Goal: Task Accomplishment & Management: Complete application form

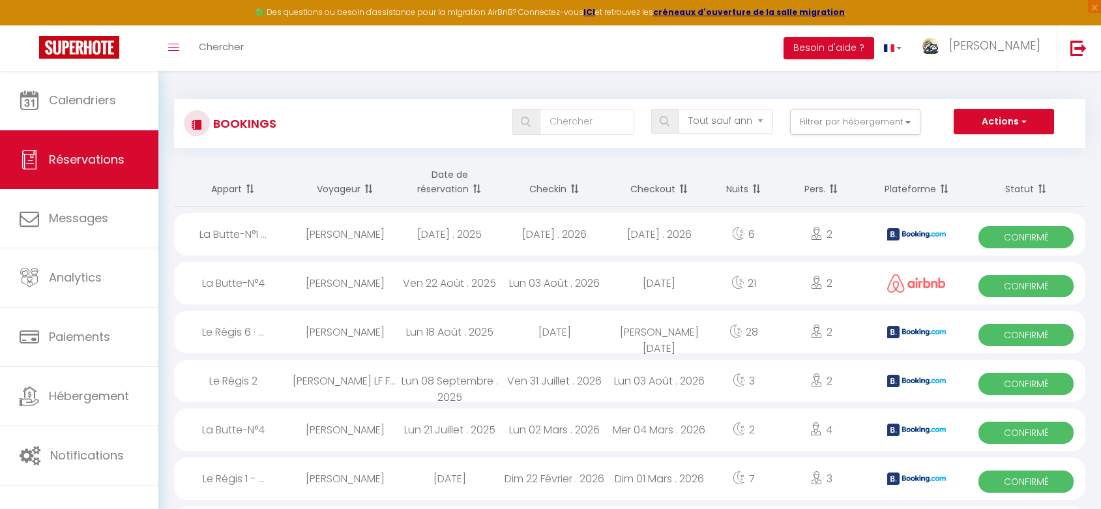
select select "not_cancelled"
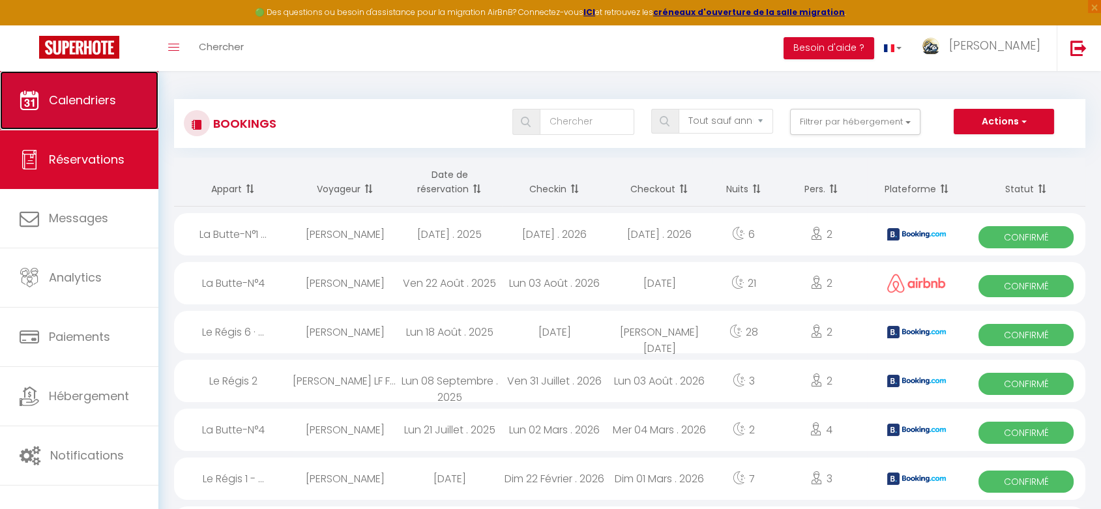
click at [81, 105] on span "Calendriers" at bounding box center [82, 100] width 67 height 16
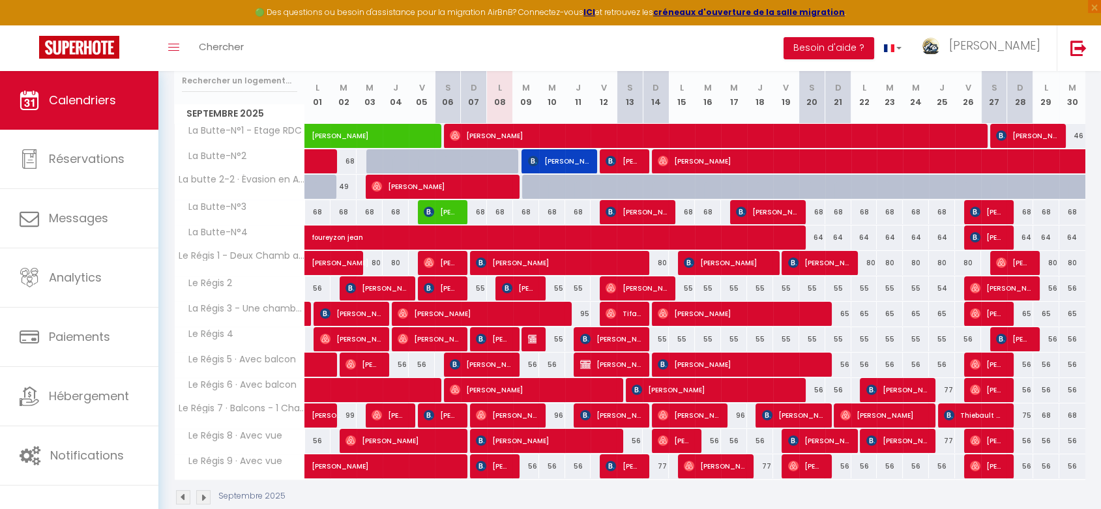
scroll to position [196, 0]
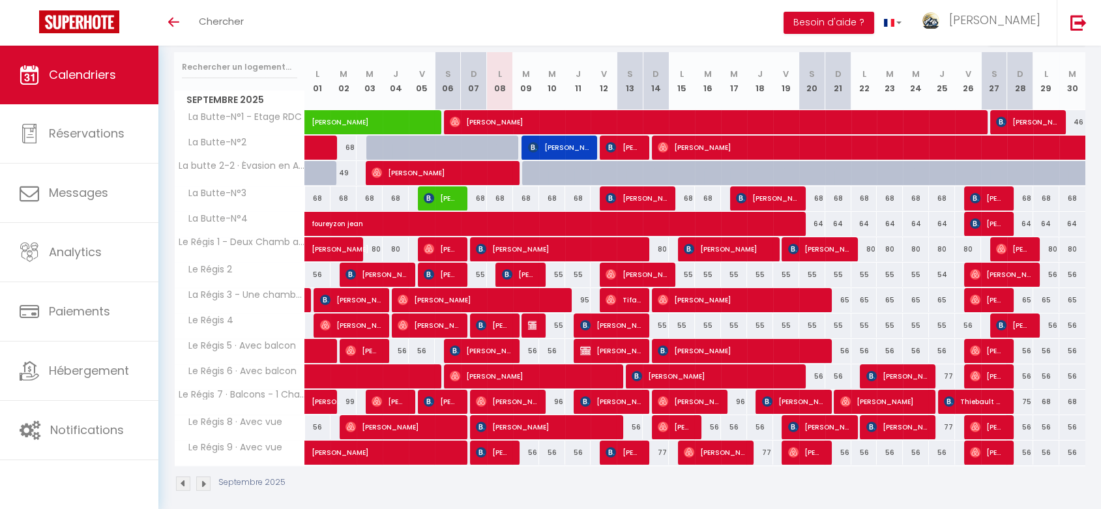
scroll to position [170, 0]
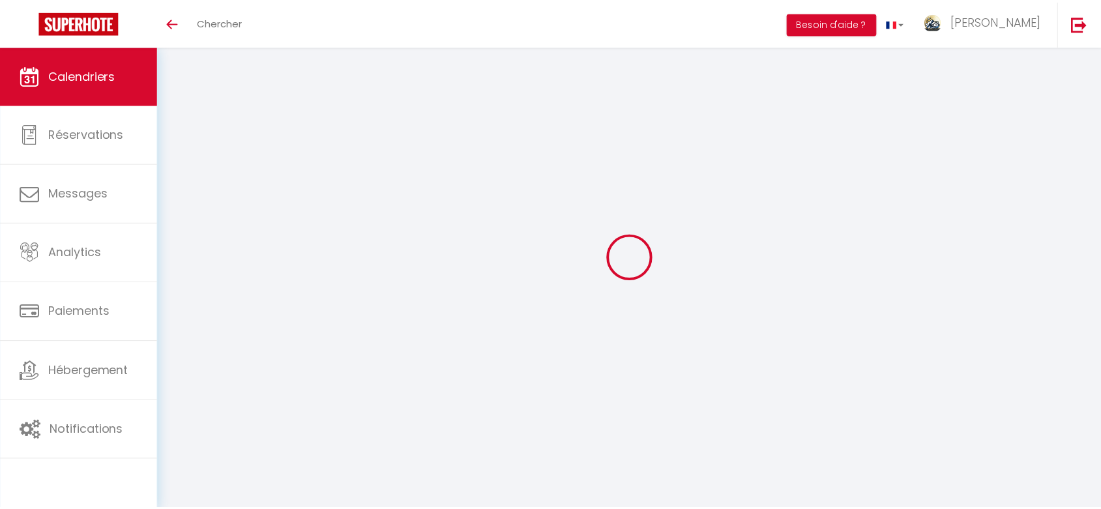
scroll to position [170, 0]
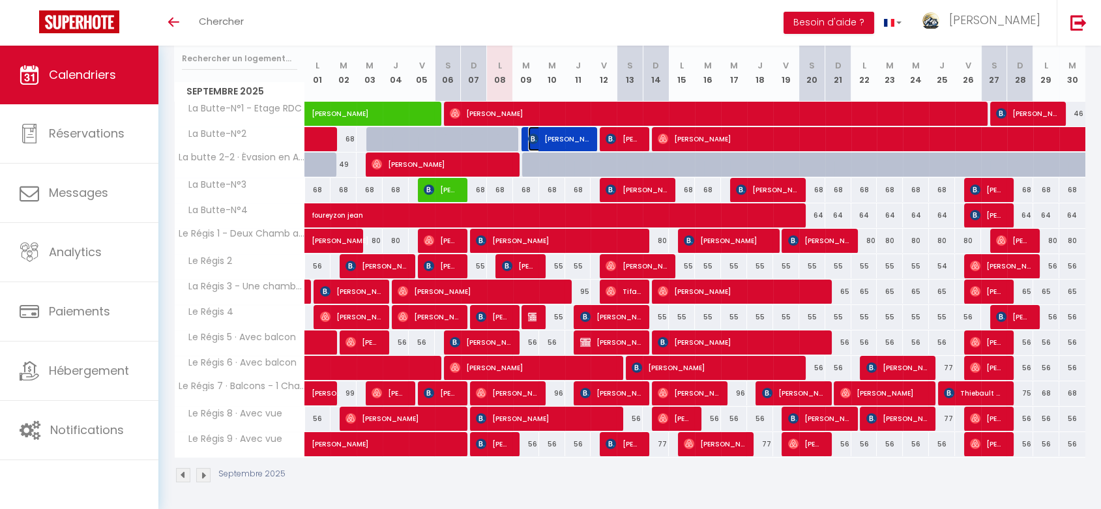
click at [562, 138] on span "[PERSON_NAME]" at bounding box center [558, 138] width 61 height 25
select select "OK"
select select "KO"
select select "0"
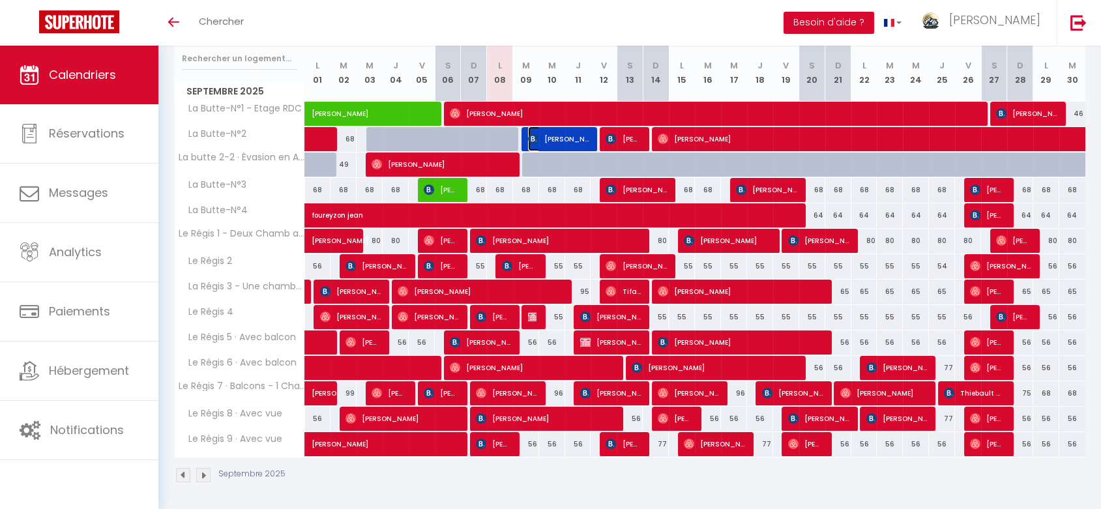
select select "1"
select select
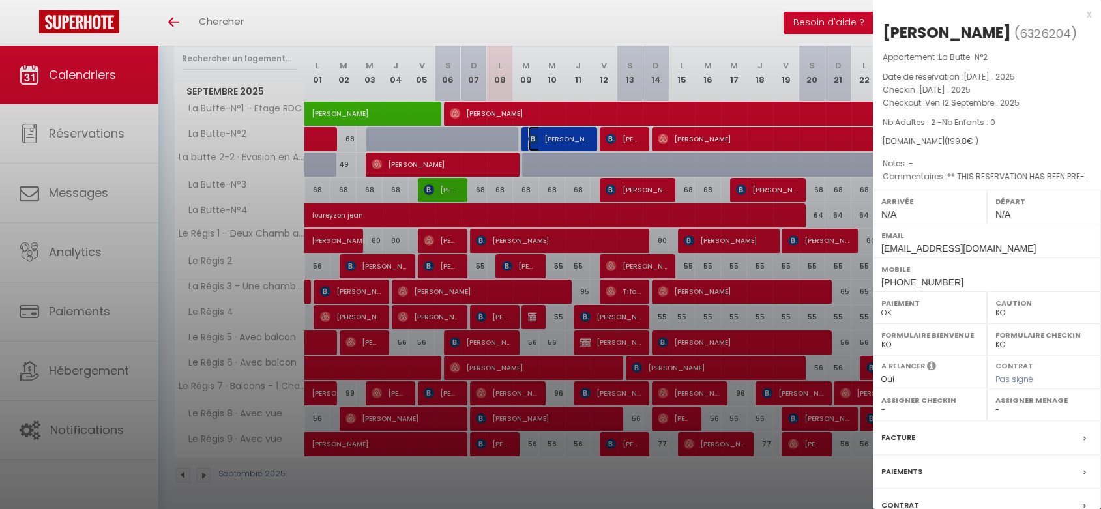
select select "46497"
select select
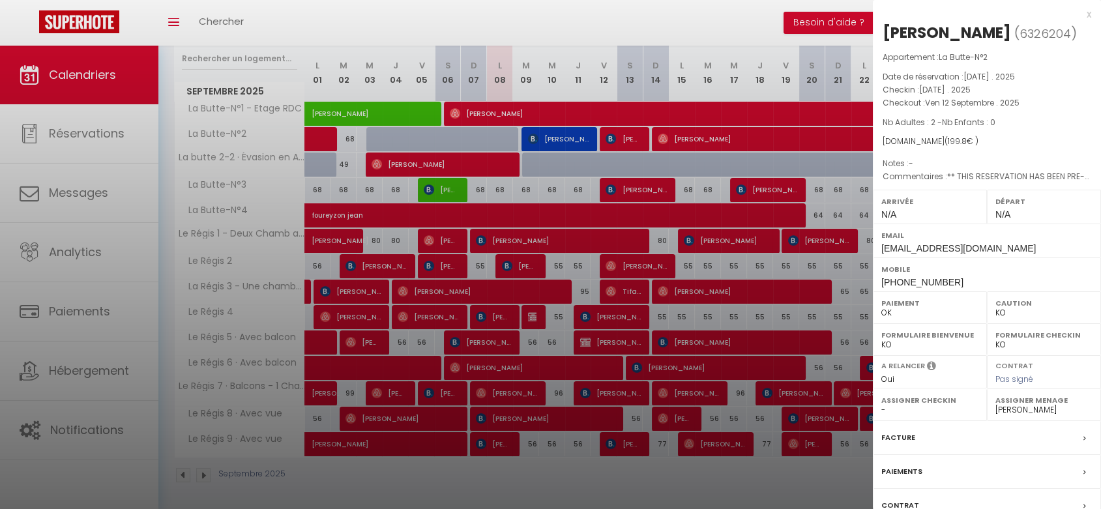
select select
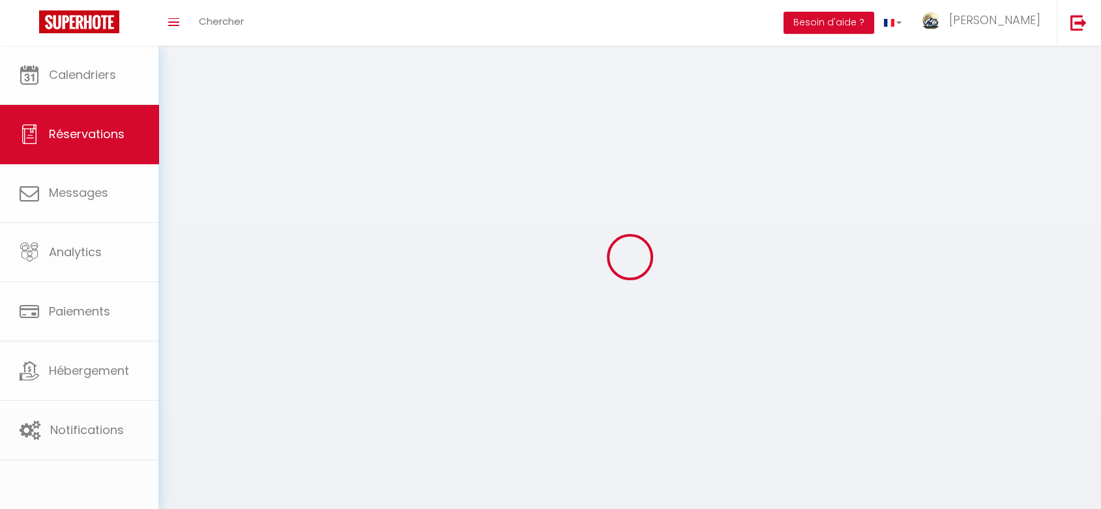
select select
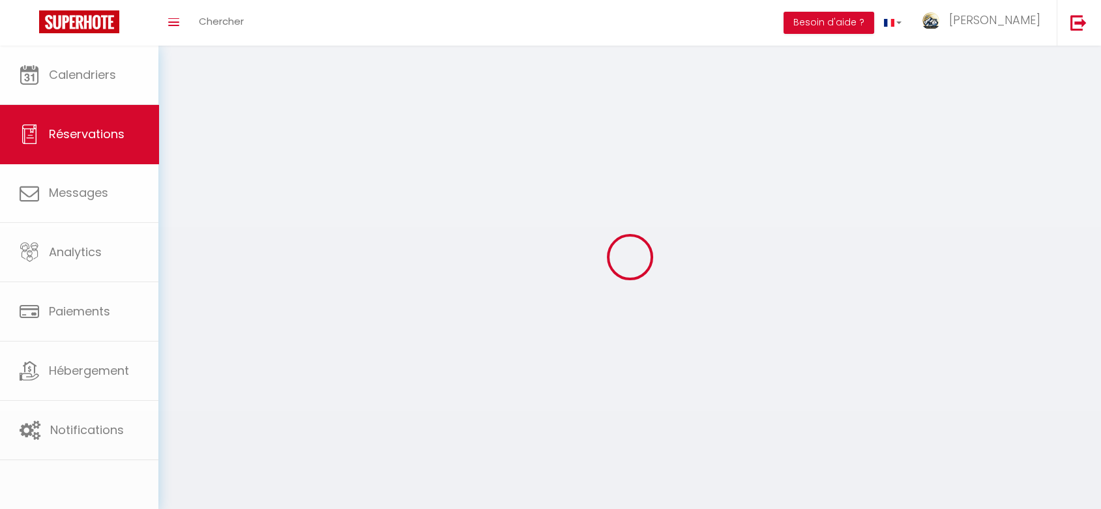
select select
checkbox input "false"
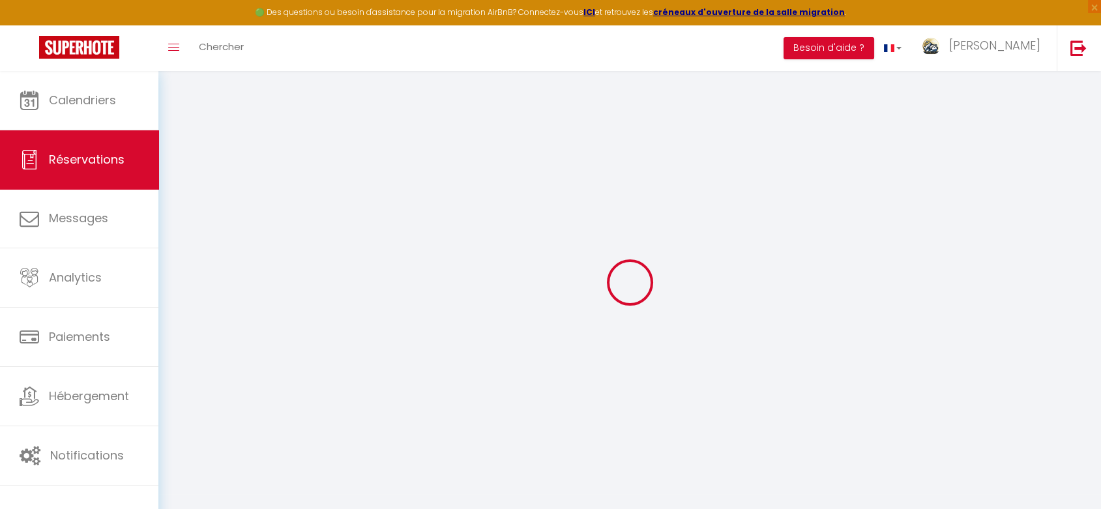
select select
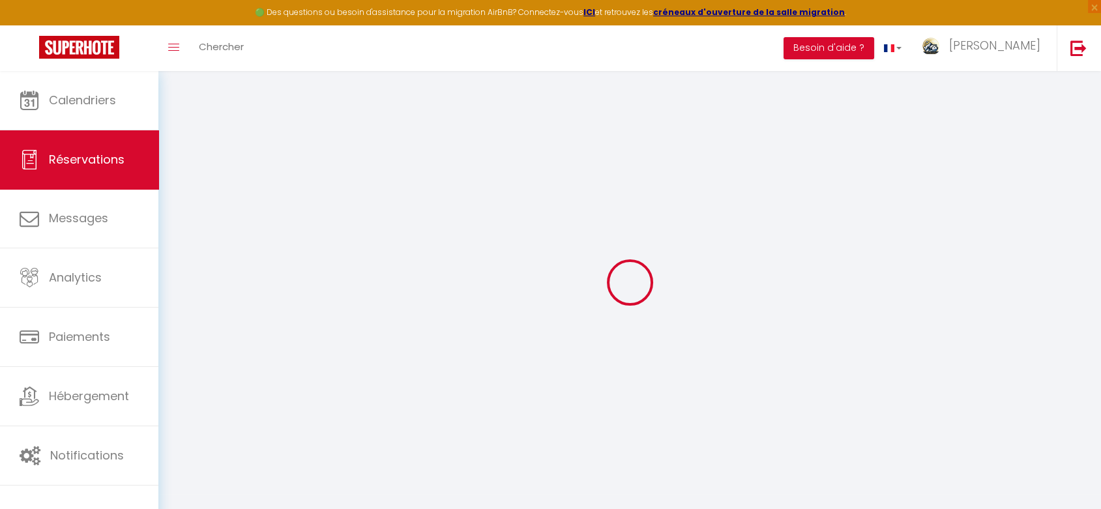
select select
checkbox input "false"
select select
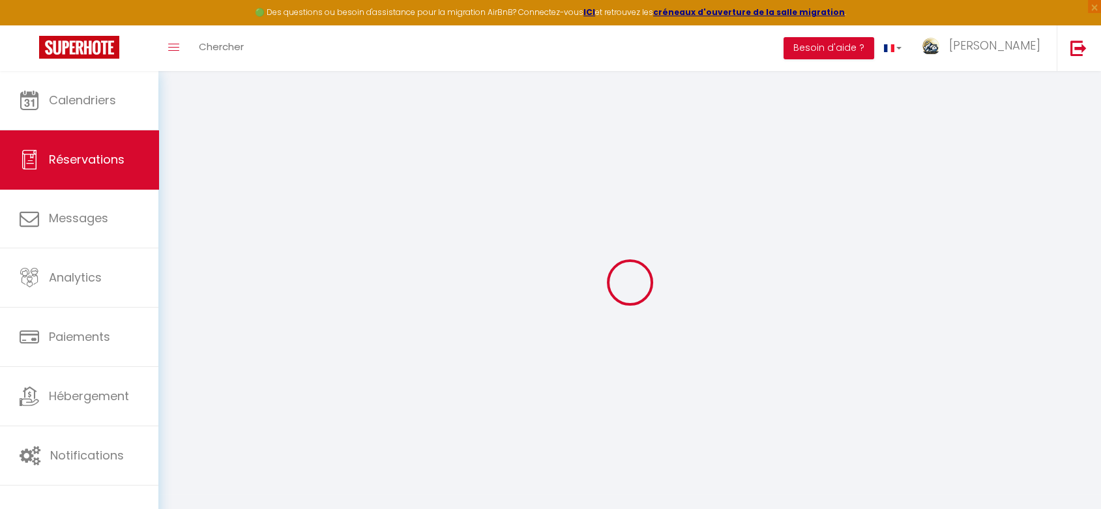
select select
checkbox input "false"
select select
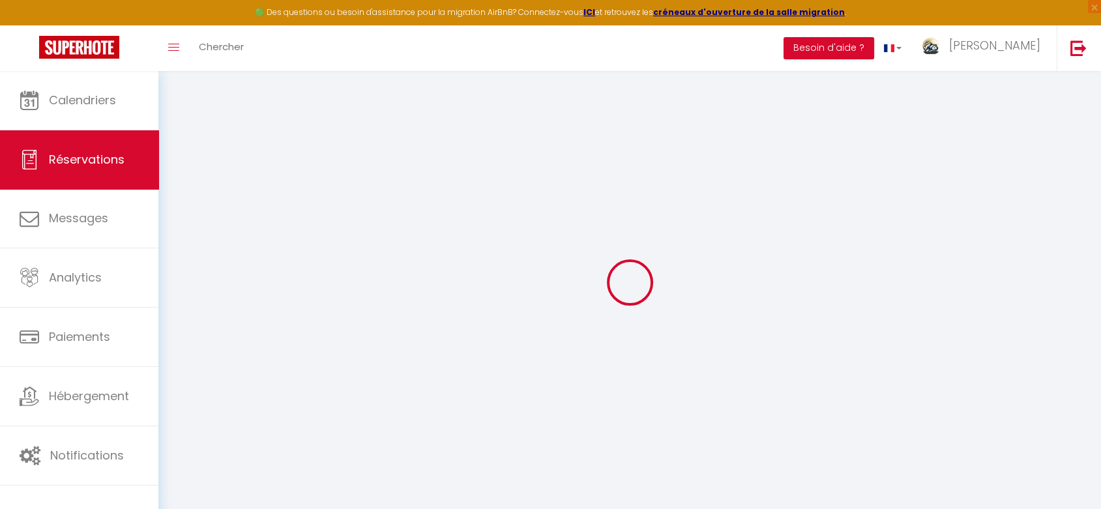
type input "Xavier"
type input "François"
type input "xfranc.456453@guest.booking.com"
type input "+3249581270"
type input "5001"
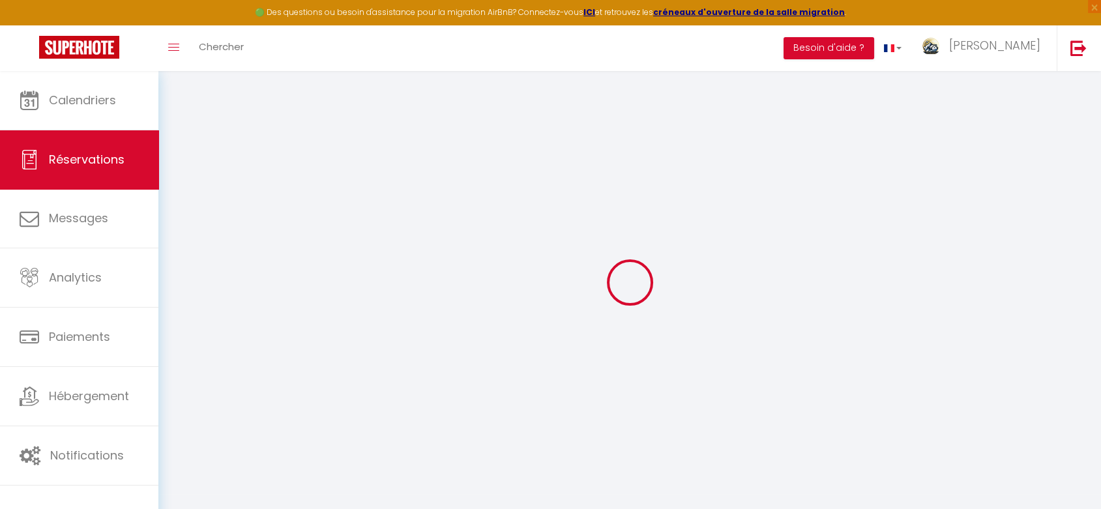
type input "Rue Adolphe Mazy n° 104 bte 21"
type input "Belgrade"
select select "BE"
type input "32.59"
type input "2.8"
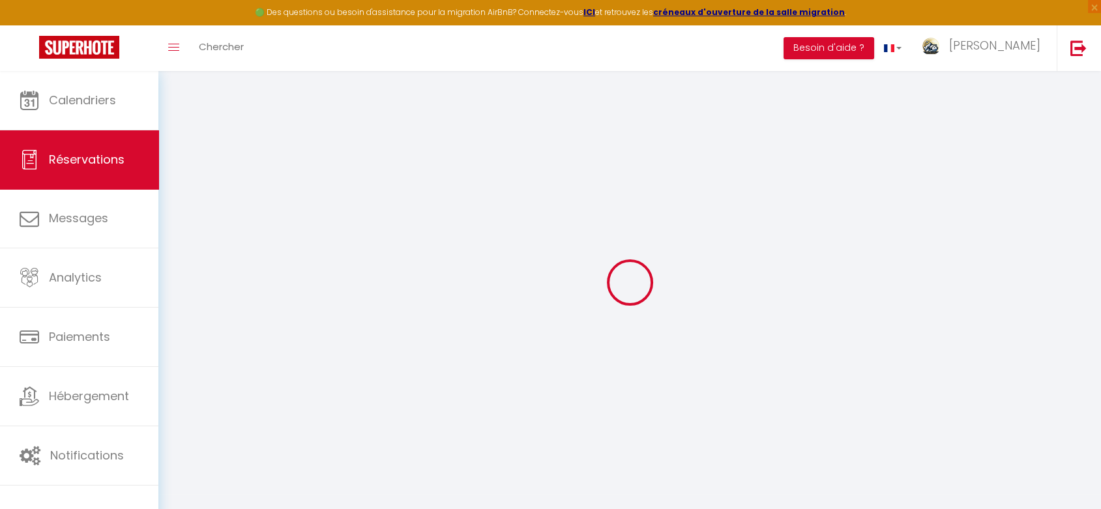
select select "66111"
select select "1"
select select
type input "2"
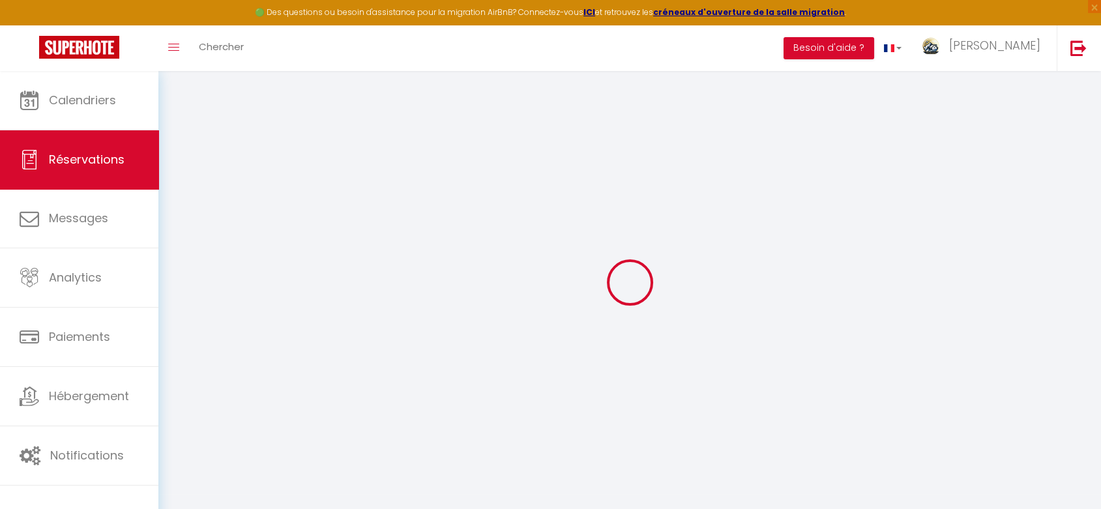
select select "12"
select select
type input "191.7"
checkbox input "true"
type input "0"
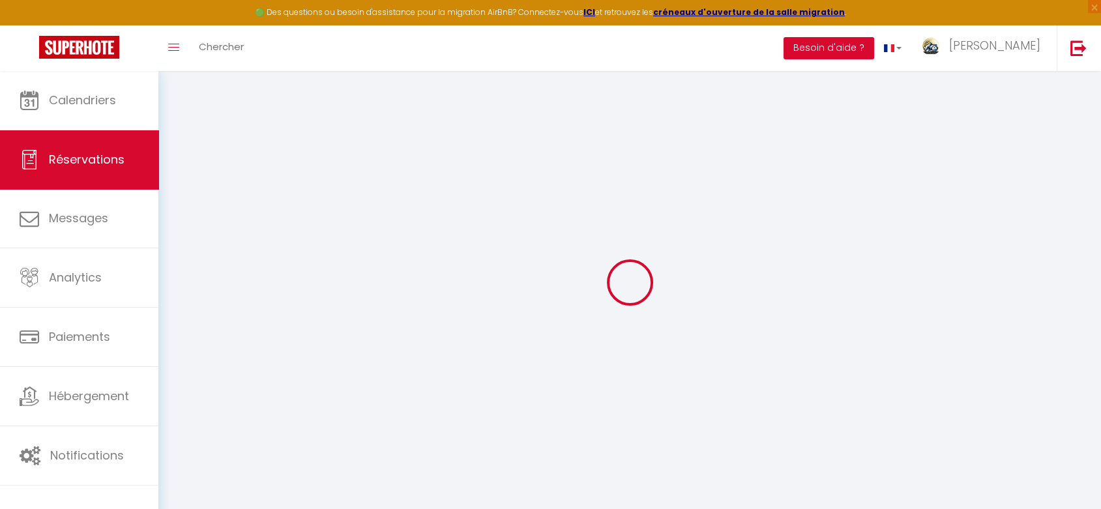
select select "2"
type input "0"
select select
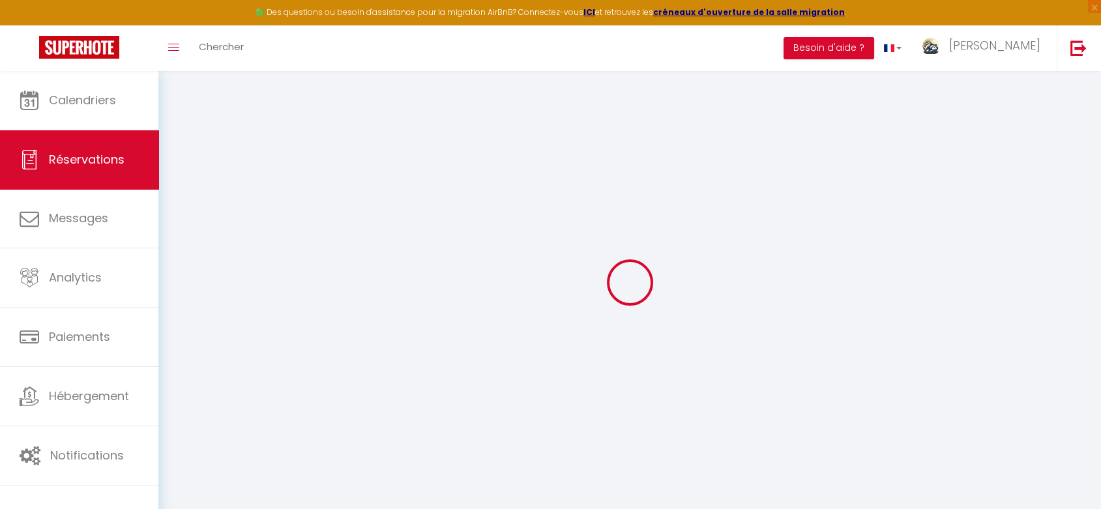
select select
select select "14"
checkbox input "true"
select select
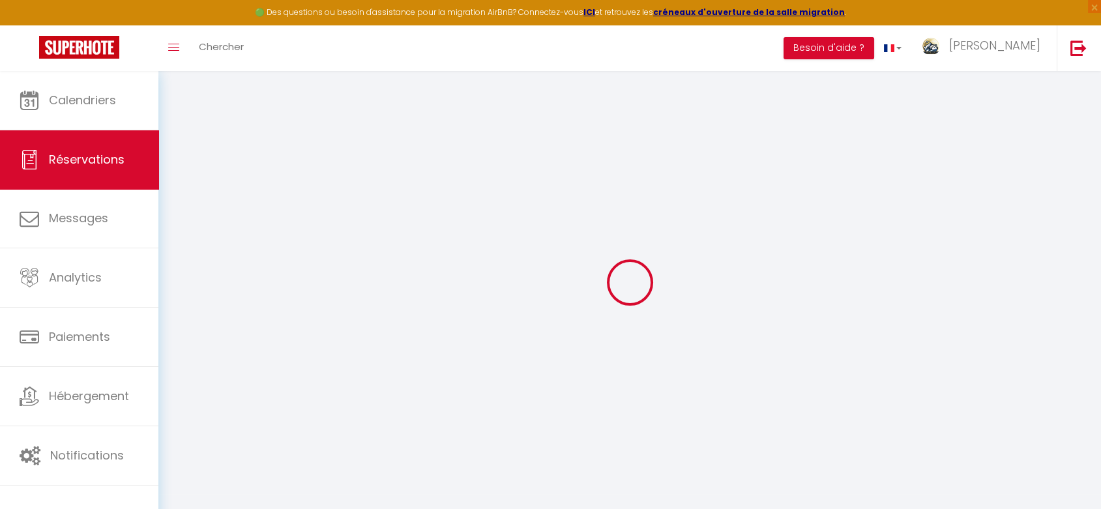
checkbox input "true"
select select
checkbox input "true"
type textarea "** THIS RESERVATION HAS BEEN PRE-PAID ** BOOKING NOTE : Payment charge is EUR 2…"
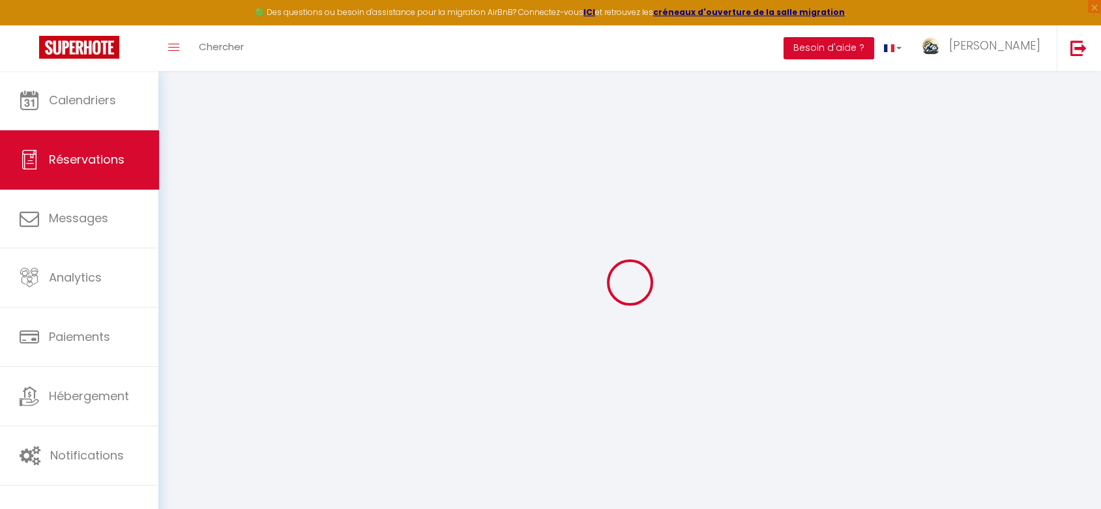
type input "8.1"
select select
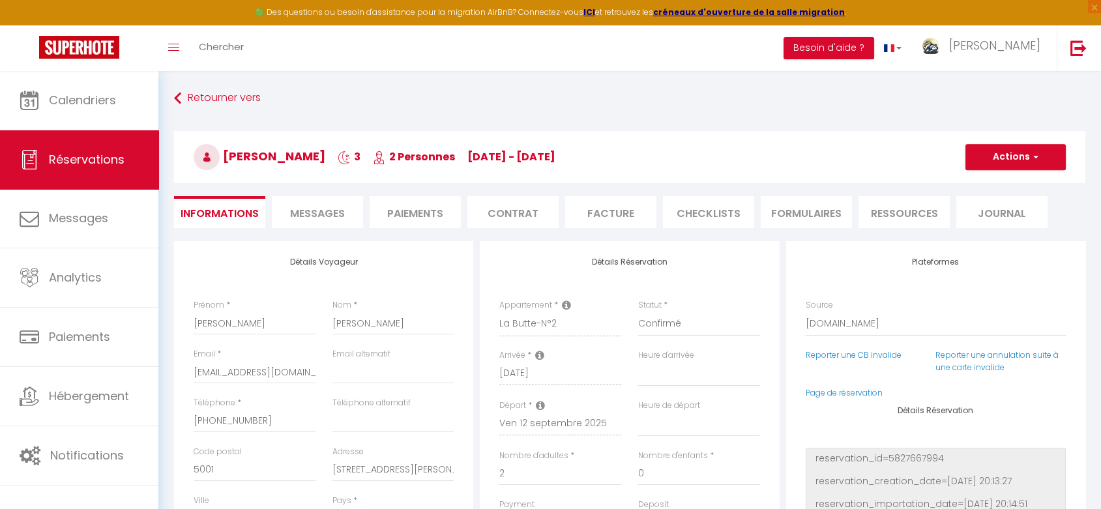
checkbox input "true"
select select
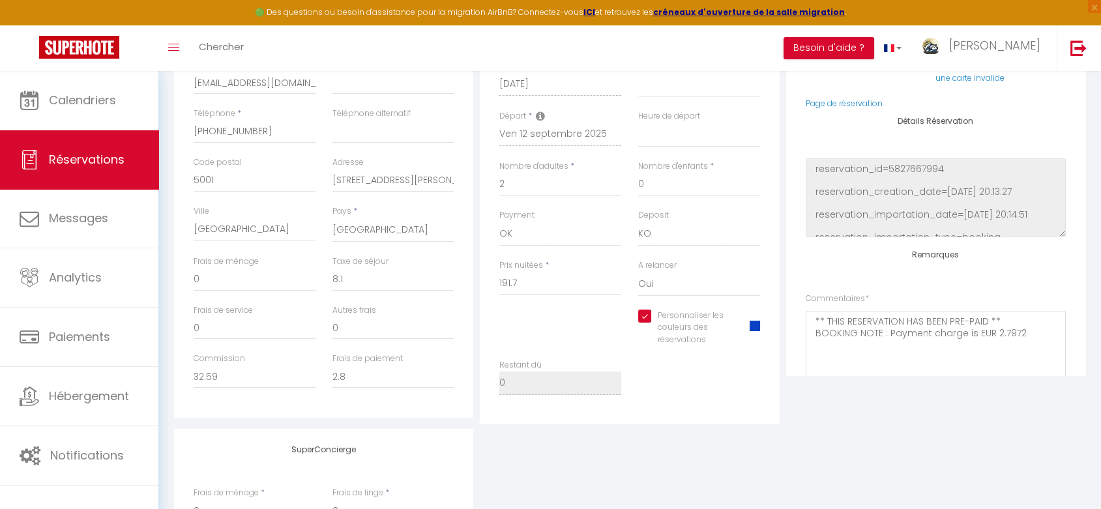
click at [754, 326] on span at bounding box center [755, 326] width 10 height 10
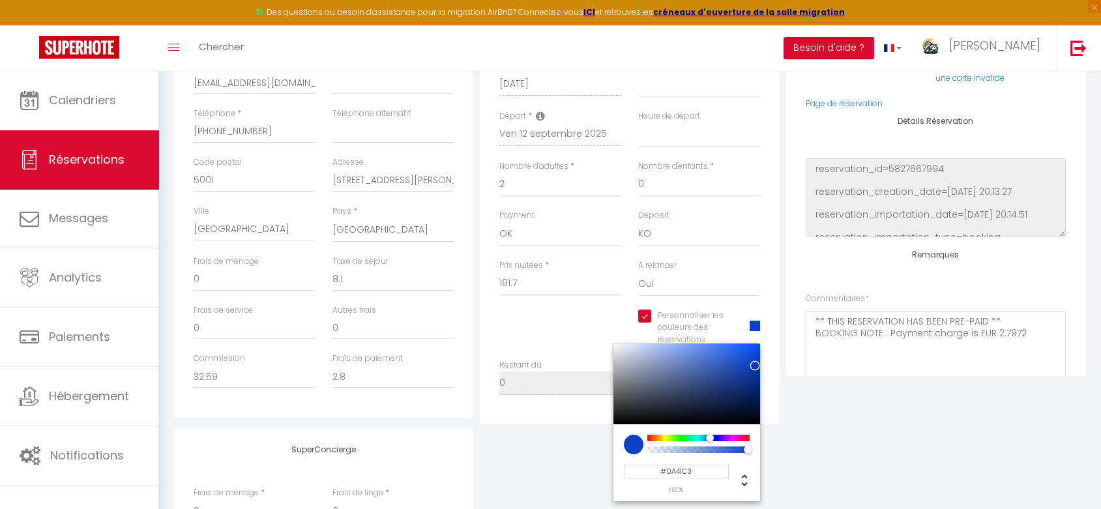
click at [700, 473] on input "#0A41C3" at bounding box center [676, 472] width 105 height 14
click at [848, 472] on div "SuperConcierge Frais de ménage * 0 Frais de linge * 0 Frais de checkin * 0" at bounding box center [630, 515] width 918 height 172
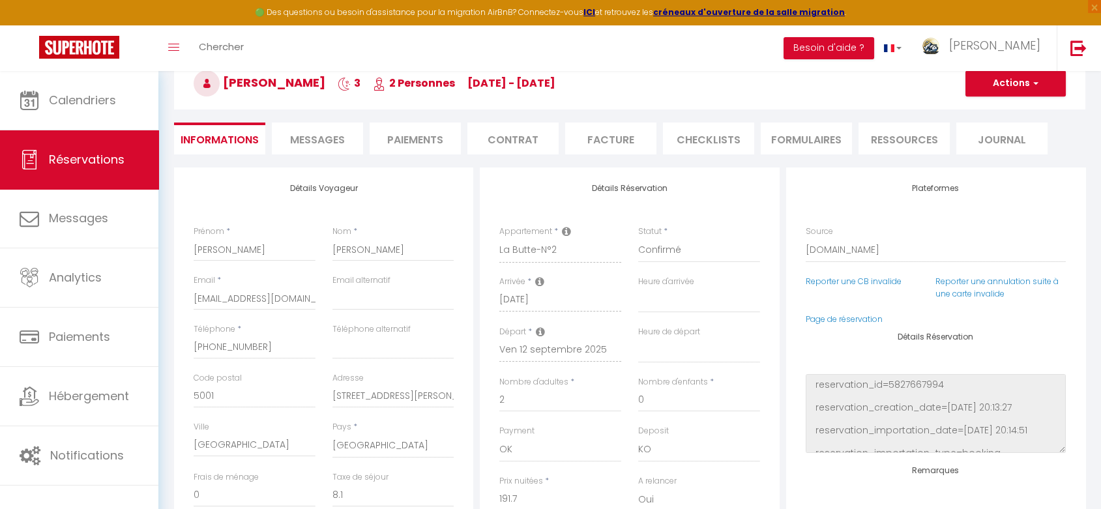
scroll to position [0, 0]
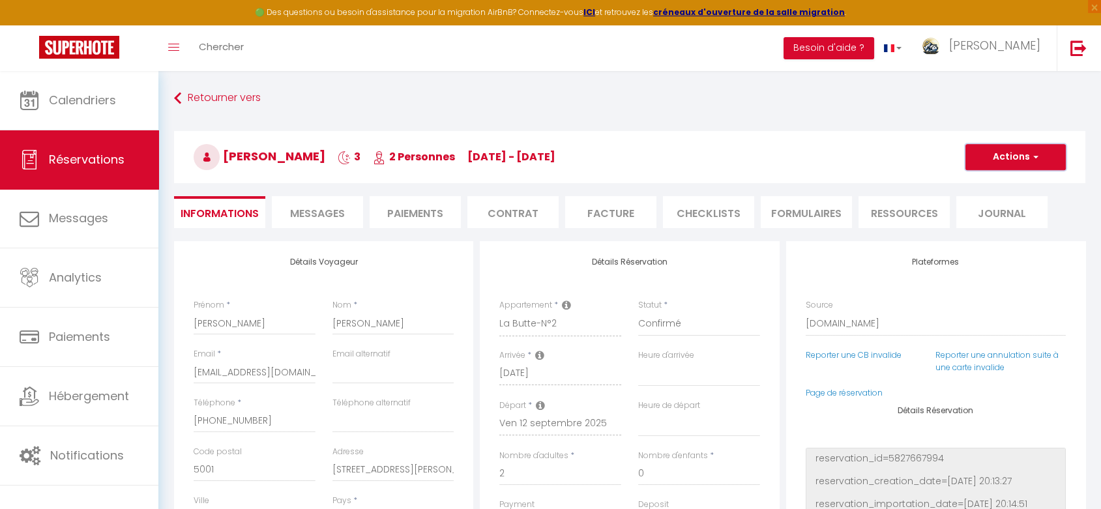
click at [1018, 156] on button "Actions" at bounding box center [1015, 157] width 100 height 26
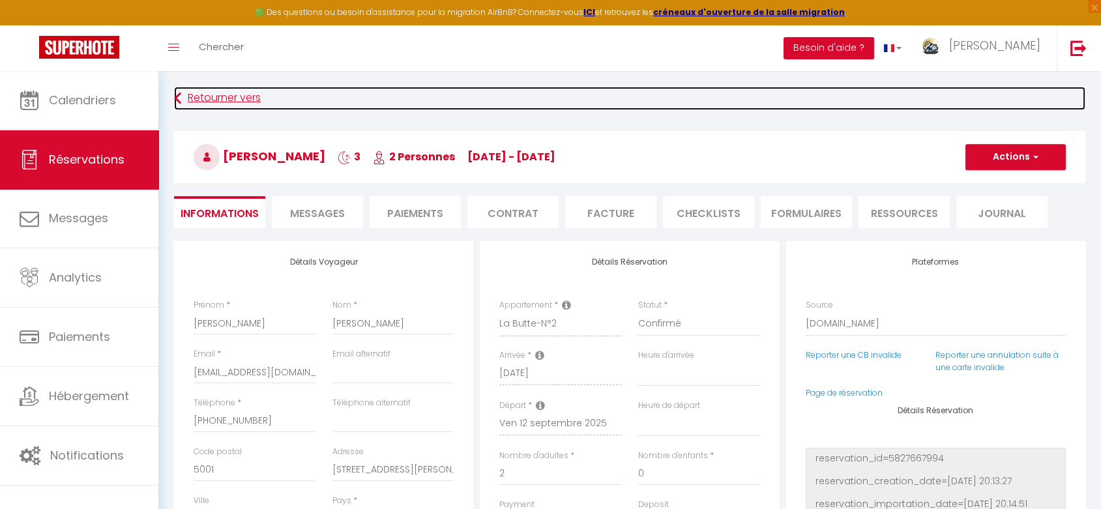
click at [222, 95] on link "Retourner vers" at bounding box center [629, 98] width 911 height 23
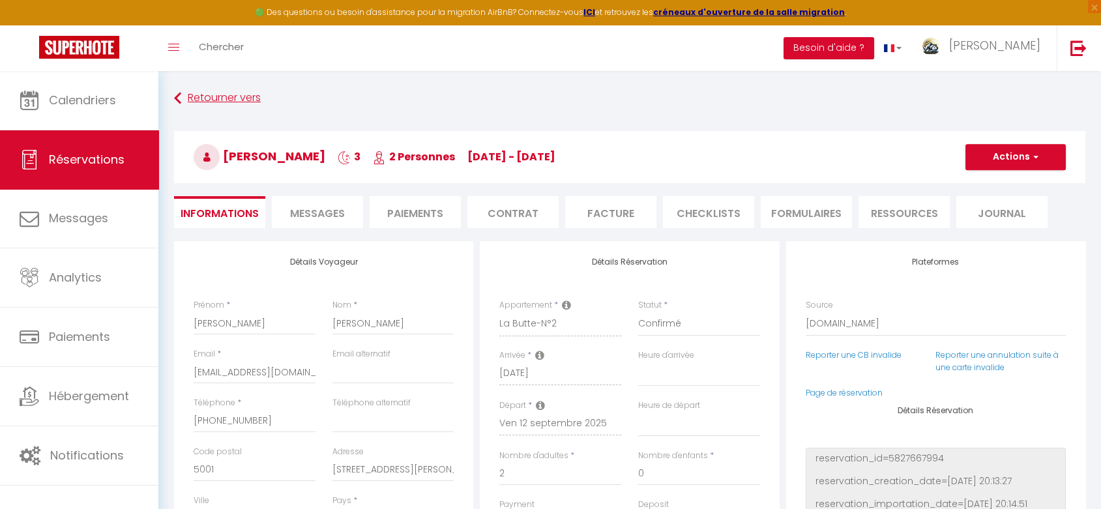
scroll to position [46, 0]
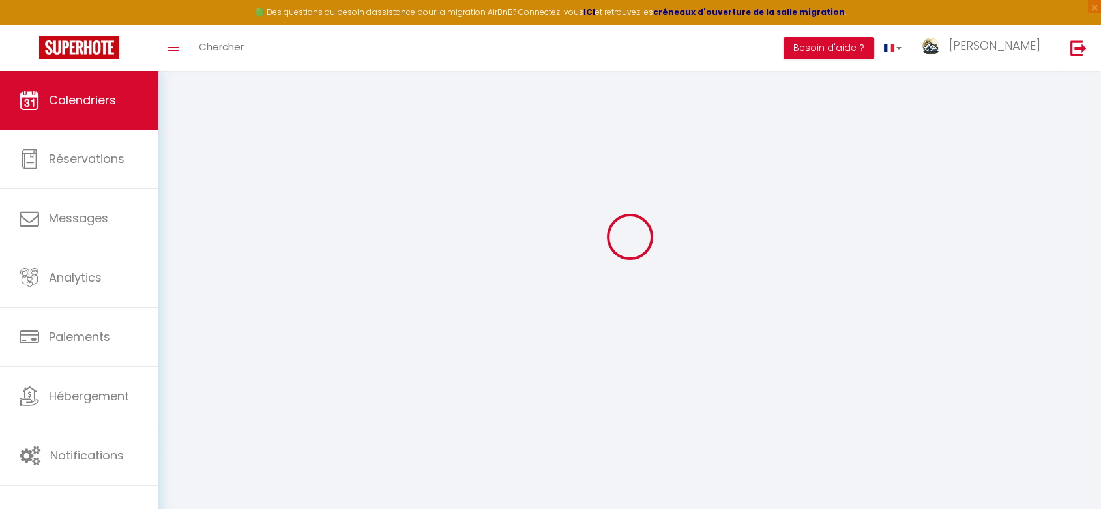
select select
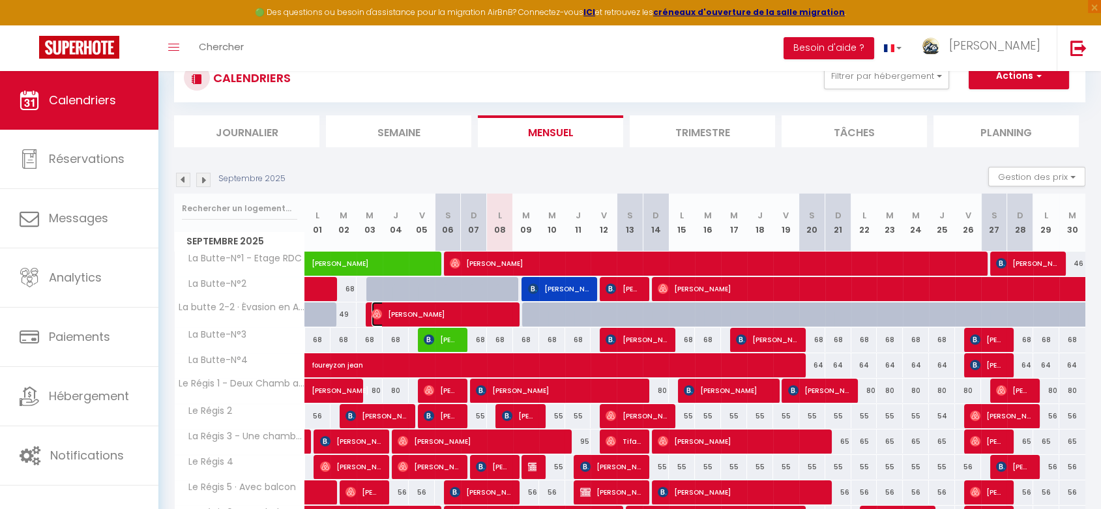
click at [462, 313] on span "[PERSON_NAME]" at bounding box center [441, 314] width 139 height 25
select select "OK"
select select "0"
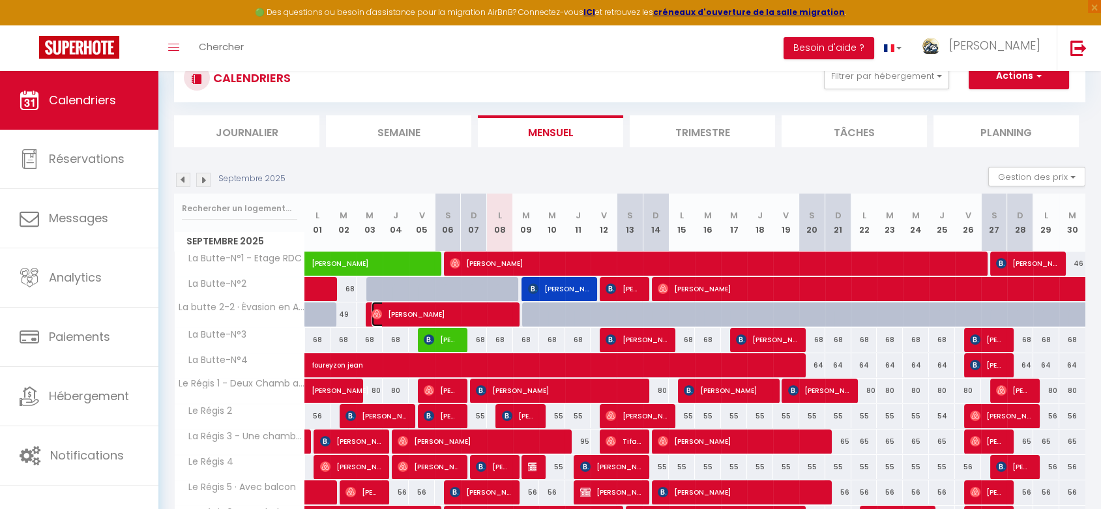
select select "1"
select select
select select "46497"
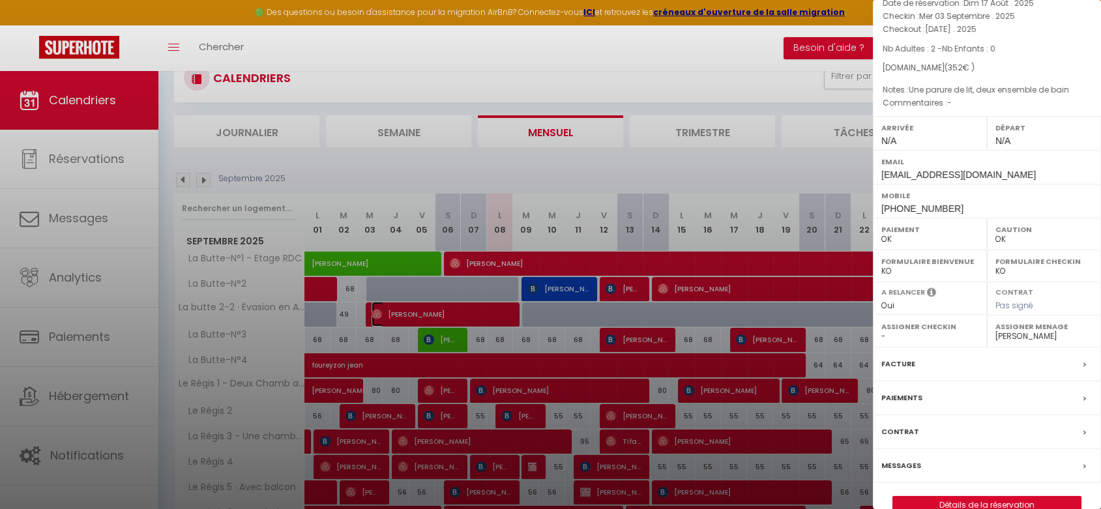
scroll to position [110, 0]
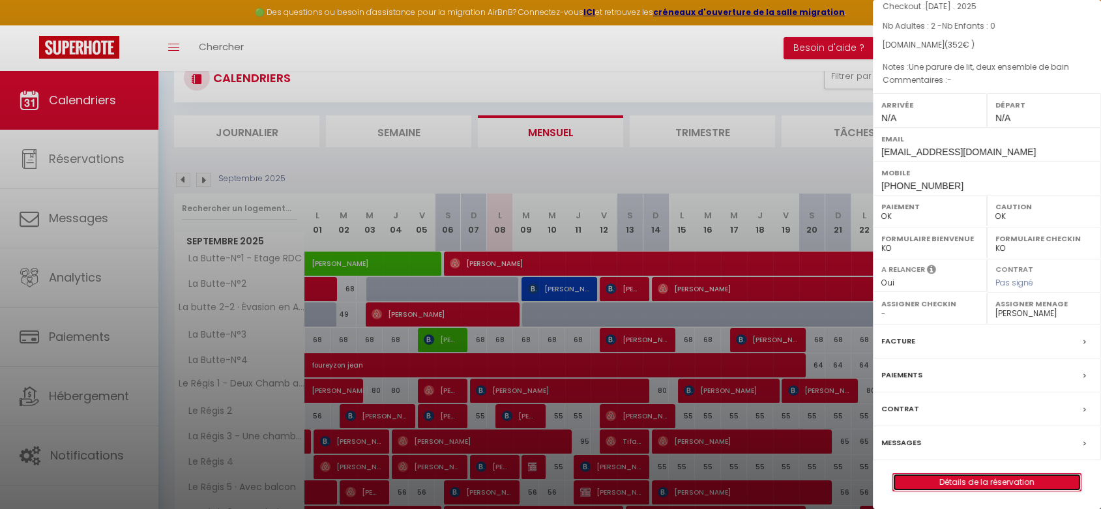
click at [957, 480] on link "Détails de la réservation" at bounding box center [987, 482] width 188 height 17
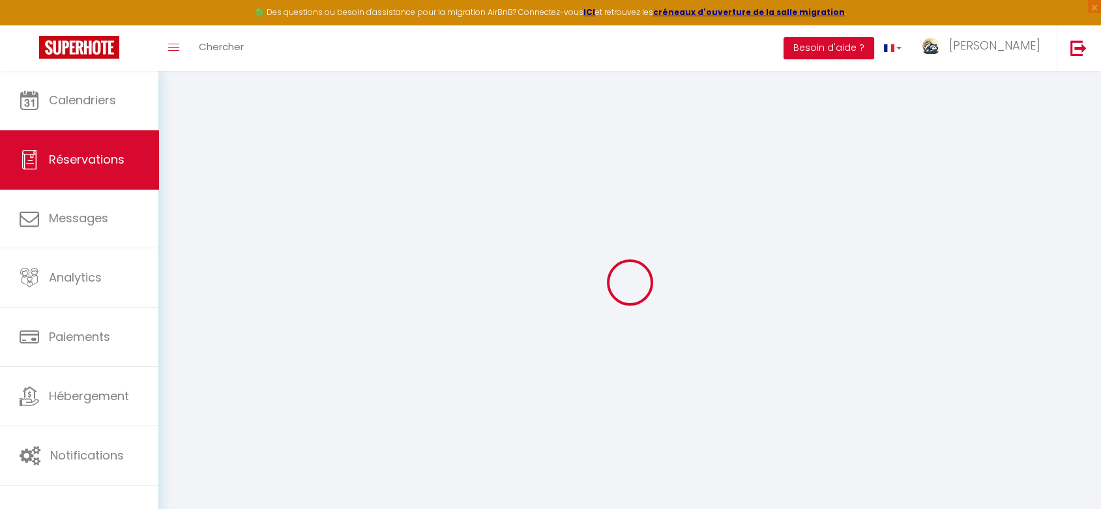
type input "Nolwenn"
type input "Morin"
type input "tn9y44glqgkbp9ac54qnmxxmamkw@reply.superhote.com"
type input "+33610977668"
select select
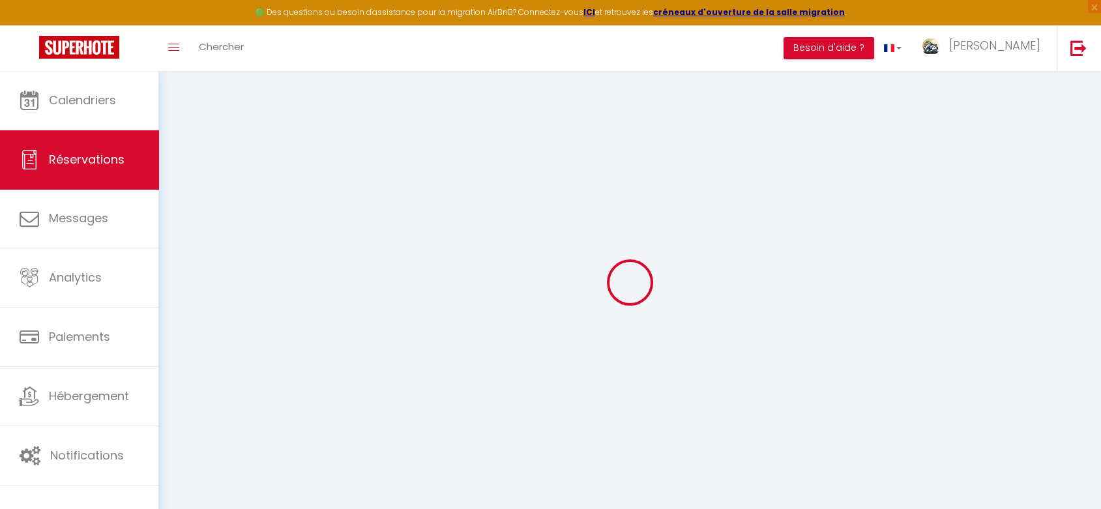
type input "52.8"
select select "66114"
select select "1"
select select
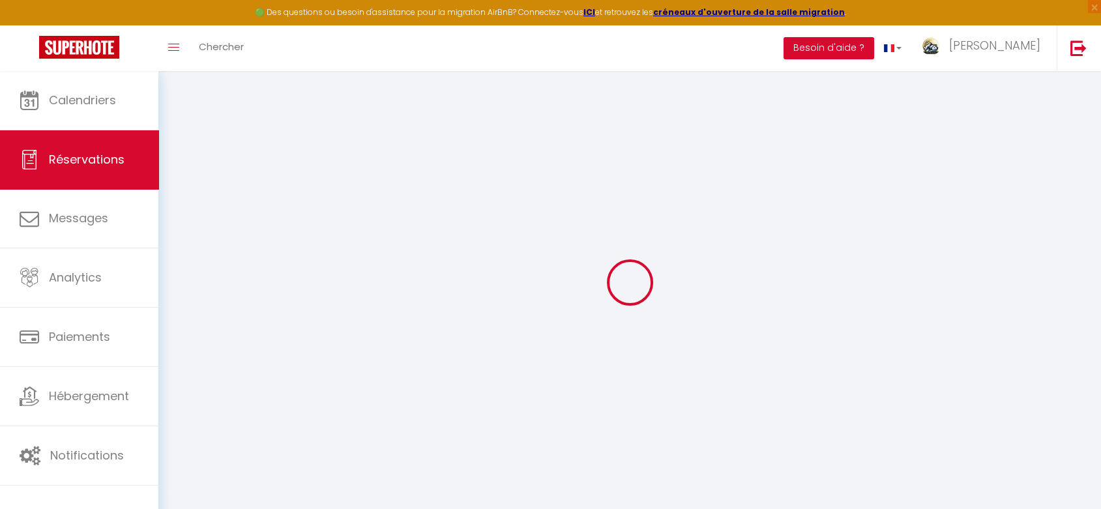
type input "2"
select select "12"
select select
type input "294"
checkbox input "true"
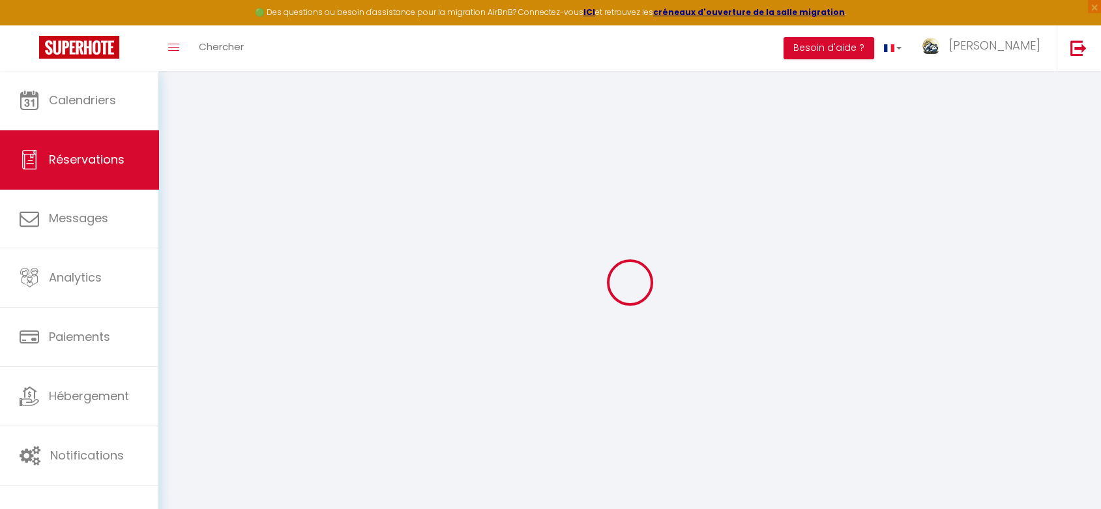
type input "0"
select select "1"
type input "0"
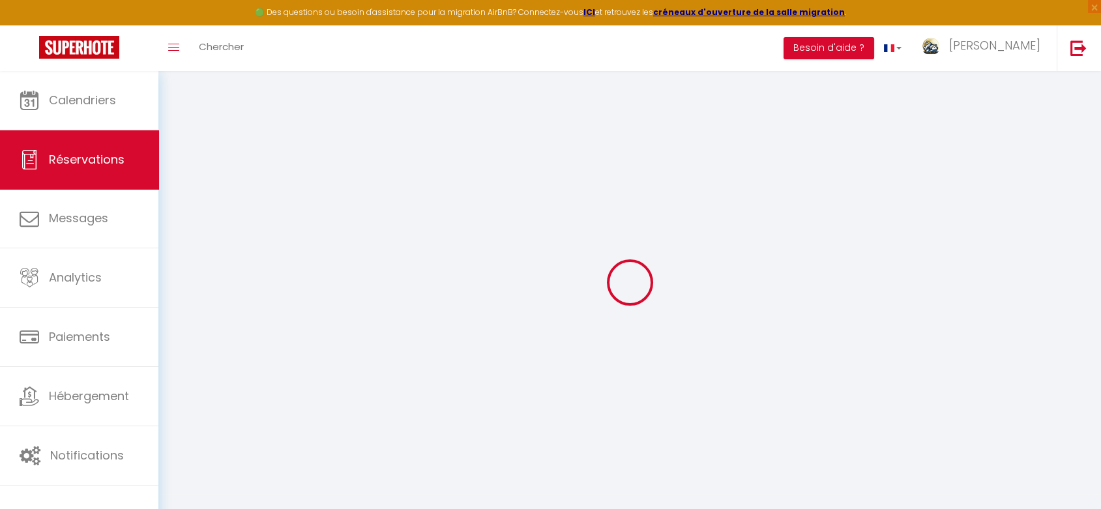
select select
select select "15"
checkbox input "true"
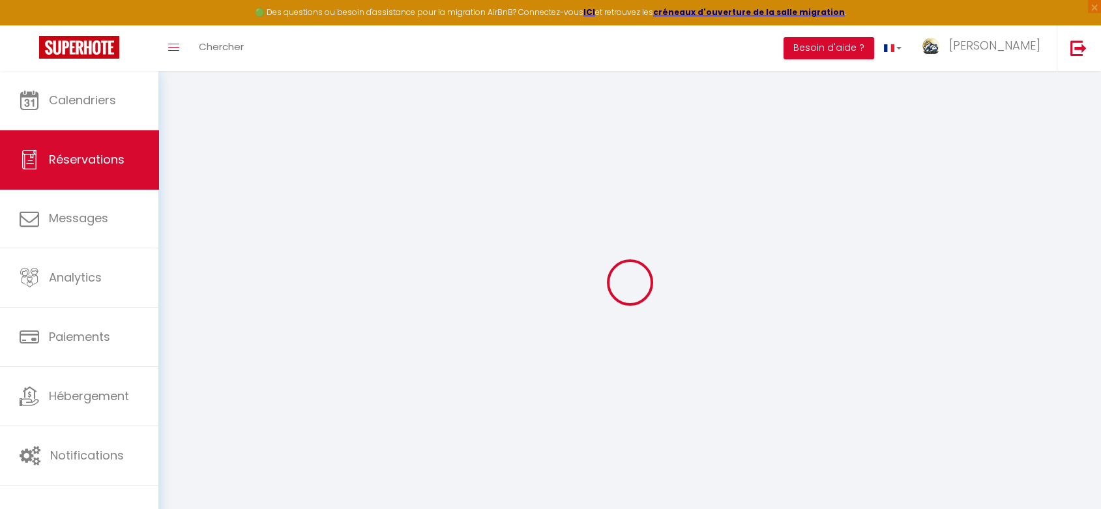
select select
checkbox input "true"
select select
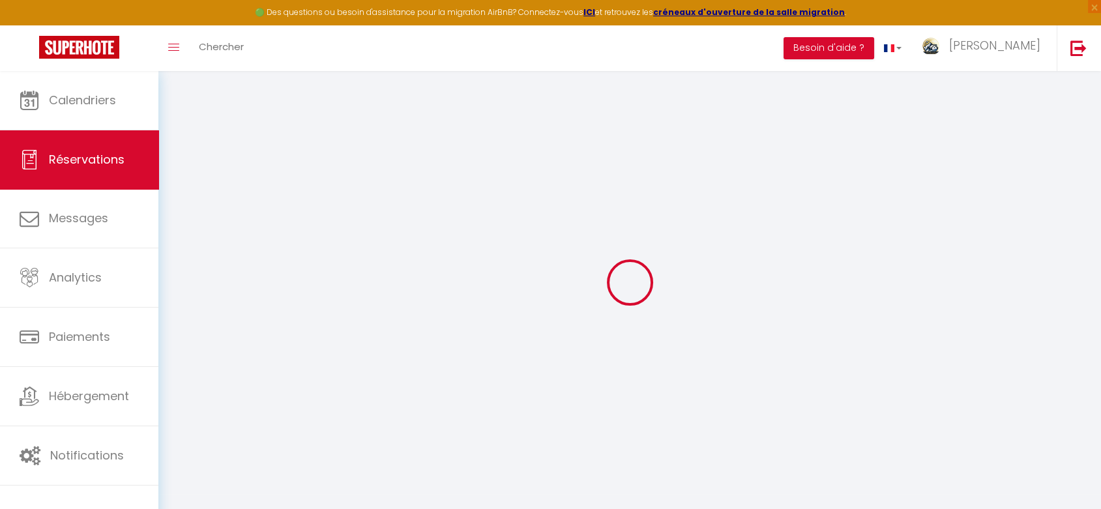
select select
checkbox input "true"
type textarea "Une parure de lit, deux ensemble de bain"
select select
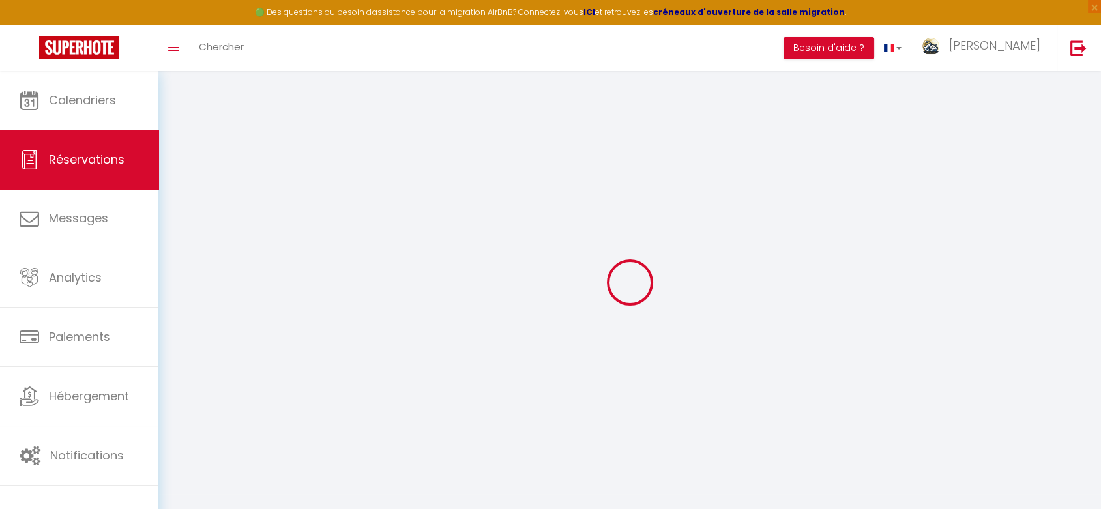
type input "58"
select select
checkbox input "true"
select select
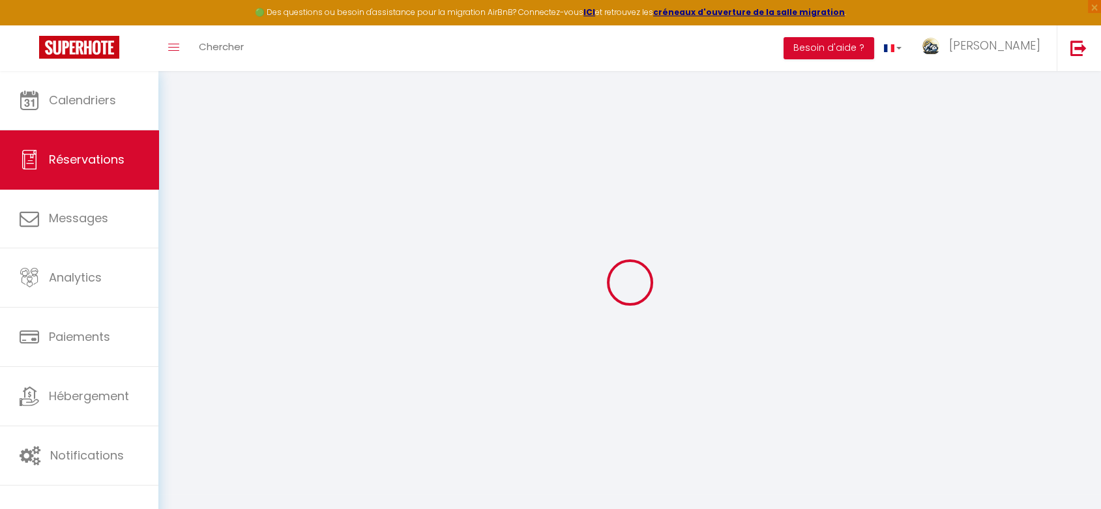
checkbox input "true"
select select
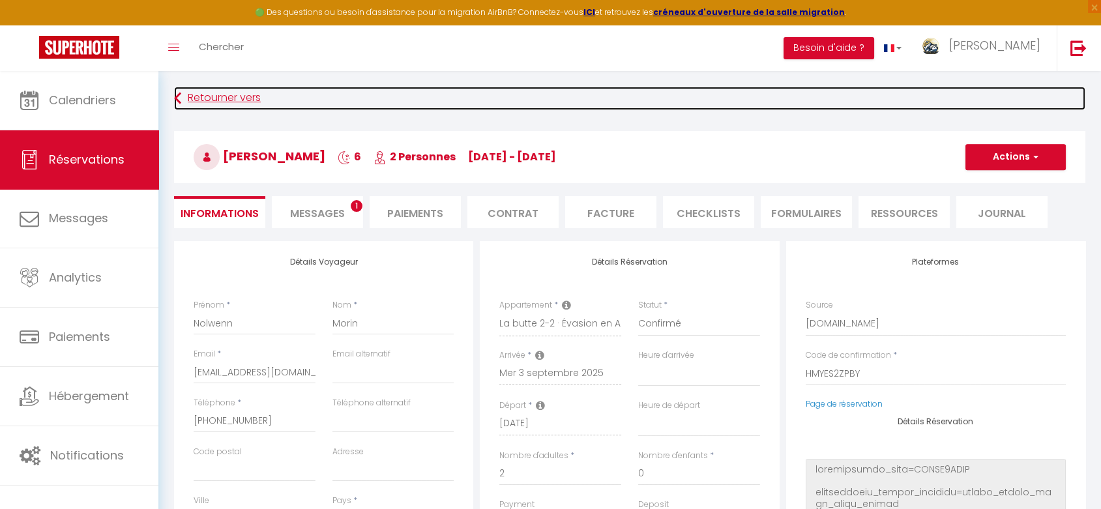
click at [233, 93] on link "Retourner vers" at bounding box center [629, 98] width 911 height 23
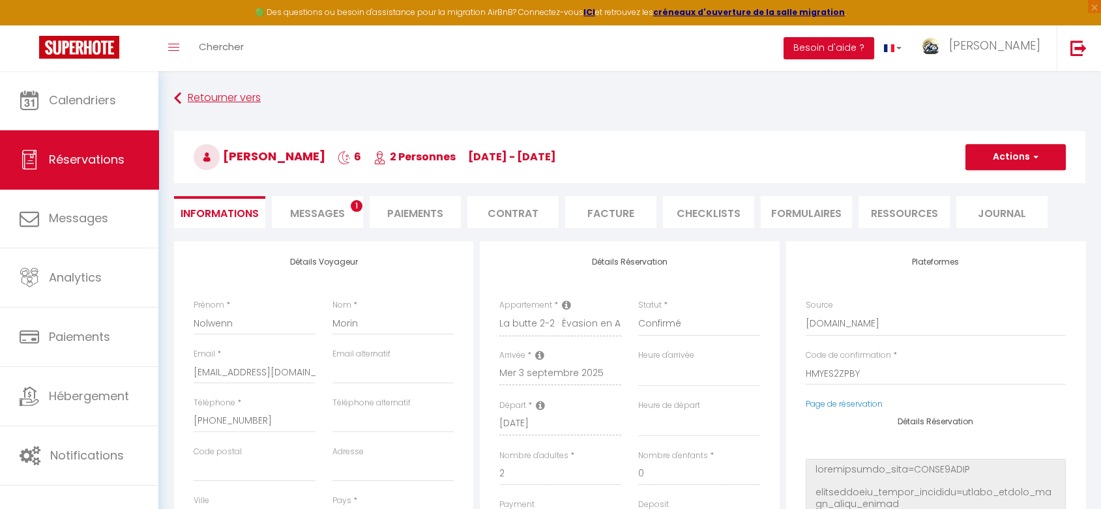
scroll to position [46, 0]
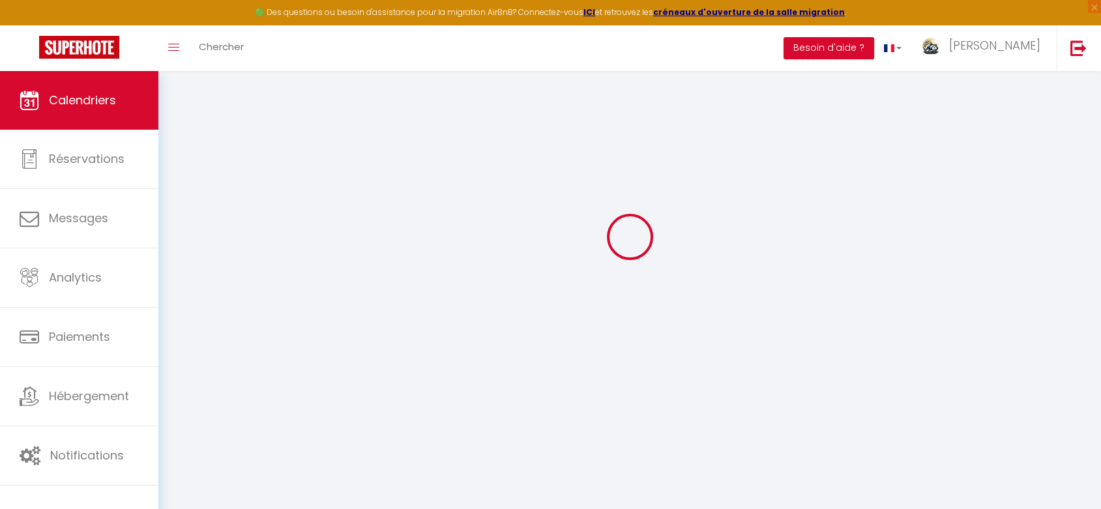
select select
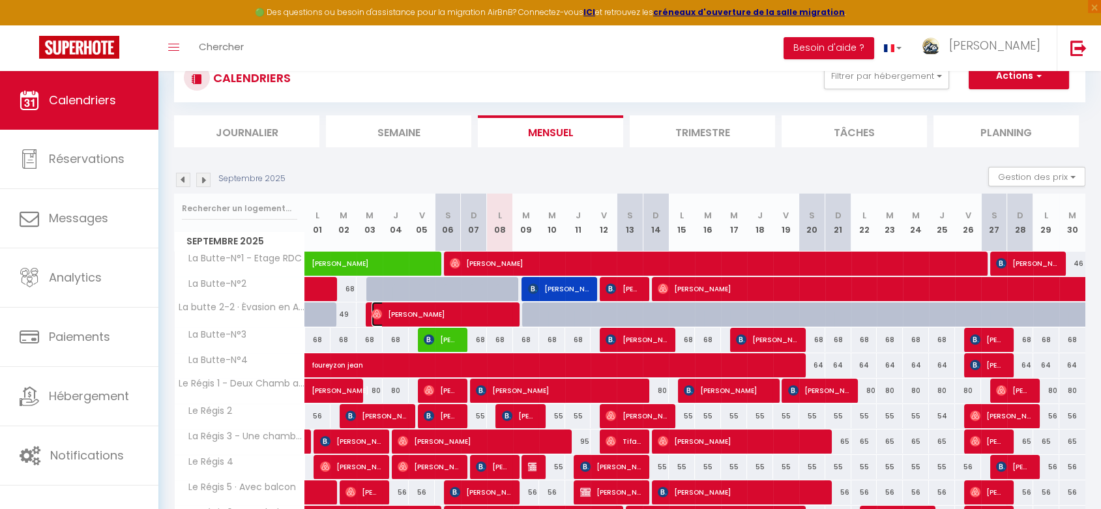
click at [480, 315] on span "[PERSON_NAME]" at bounding box center [441, 314] width 139 height 25
select select "OK"
select select "0"
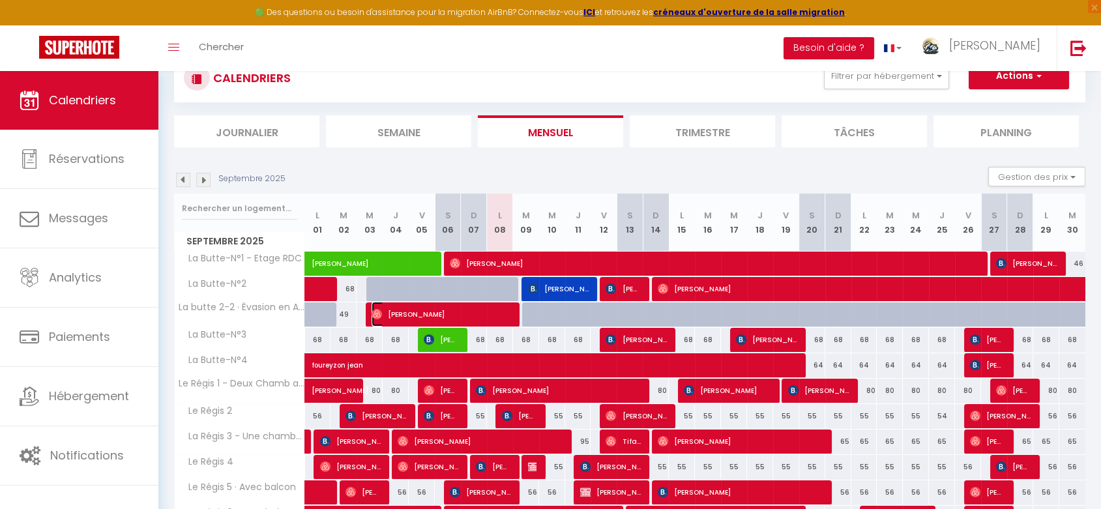
select select "1"
select select
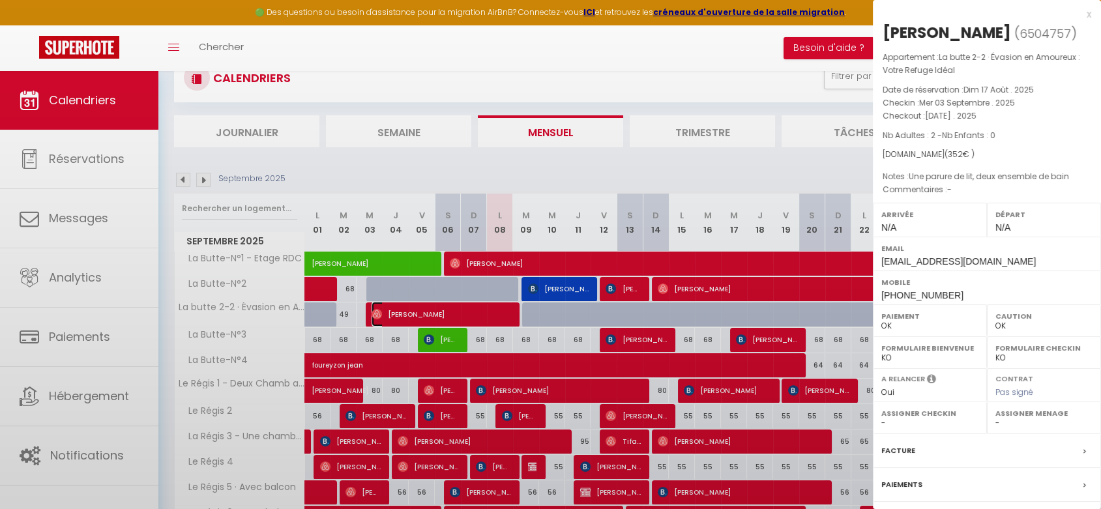
select select "46497"
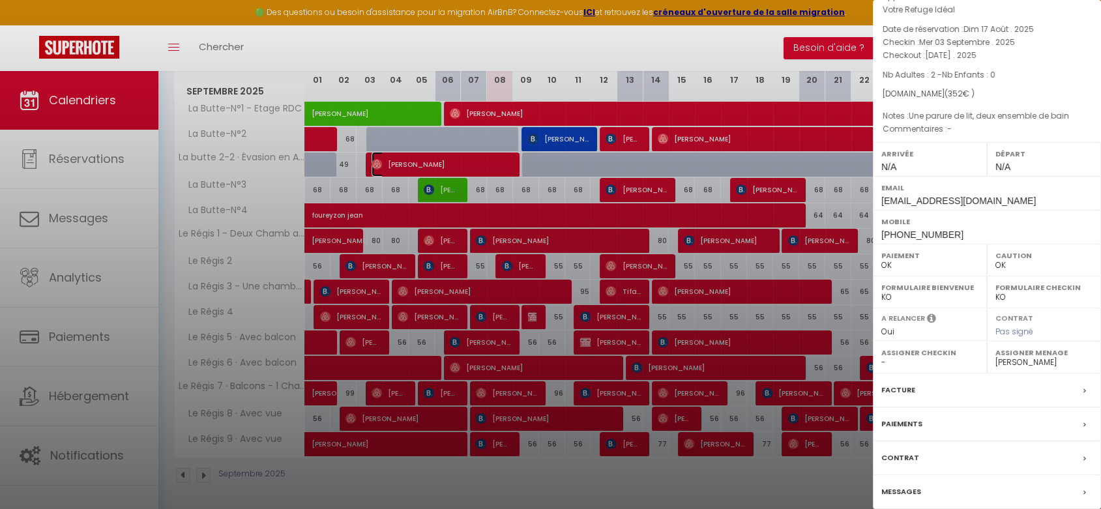
scroll to position [110, 0]
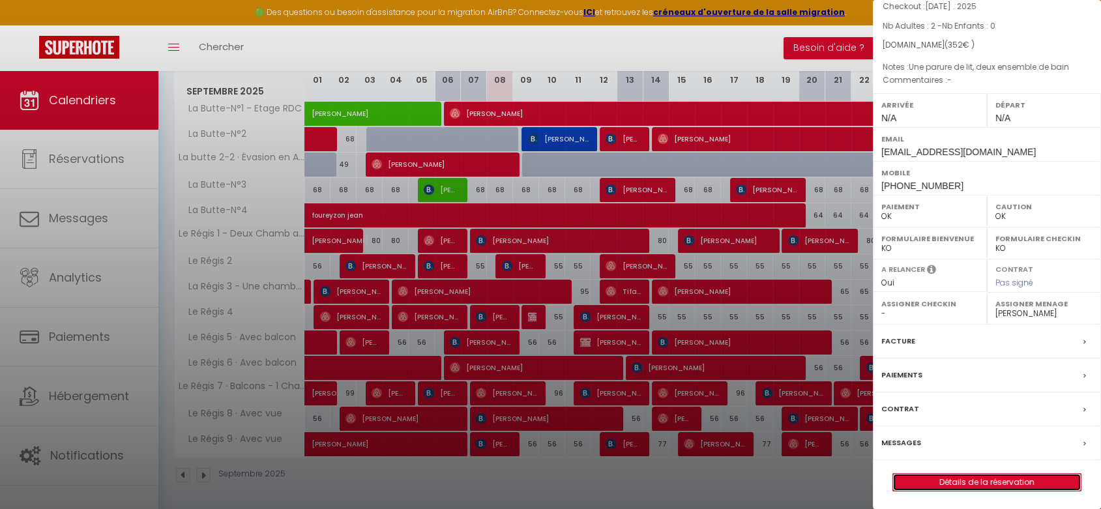
click at [986, 478] on link "Détails de la réservation" at bounding box center [987, 482] width 188 height 17
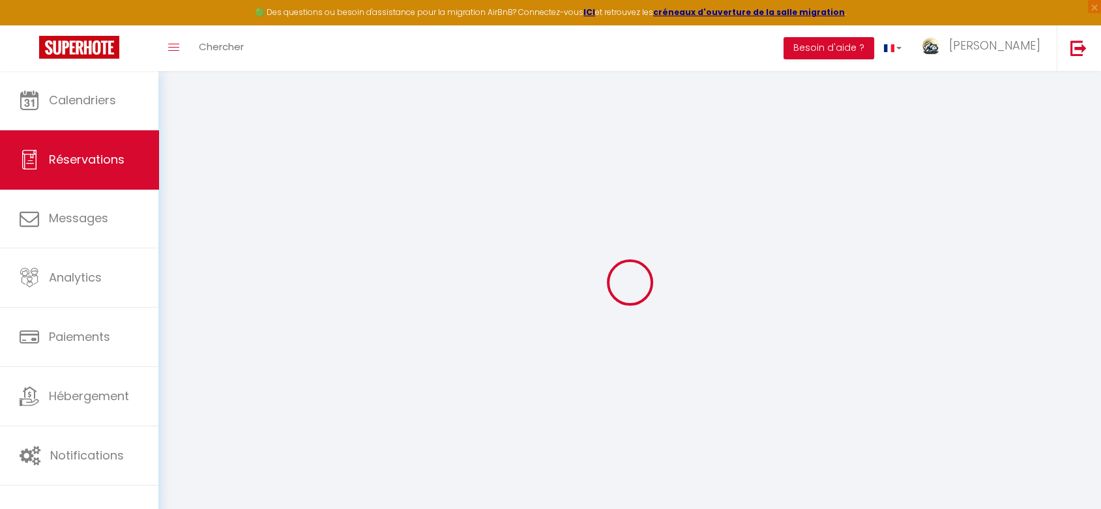
select select
checkbox input "true"
select select
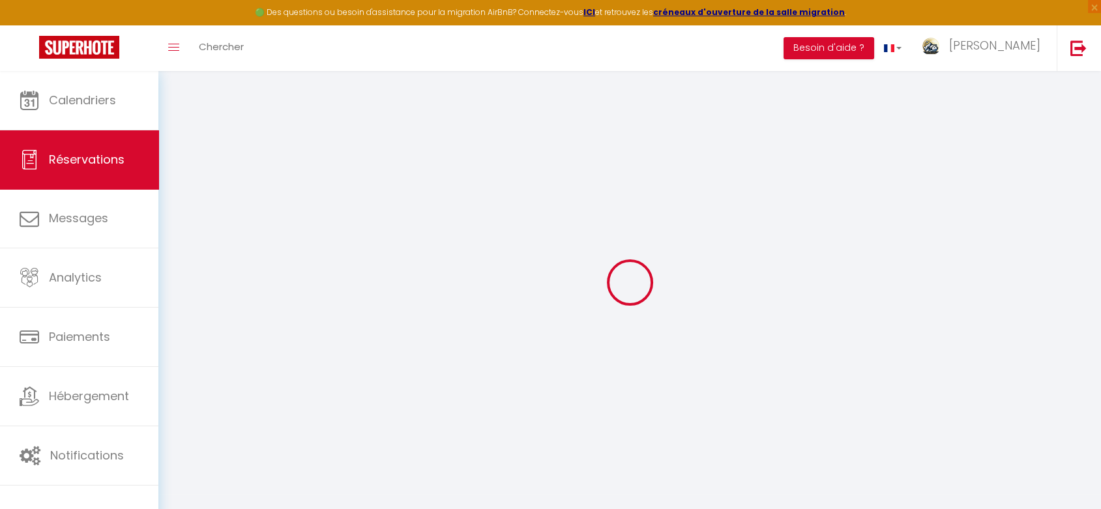
select select
checkbox input "true"
type textarea "Une parure de lit, deux ensemble de bain"
select select
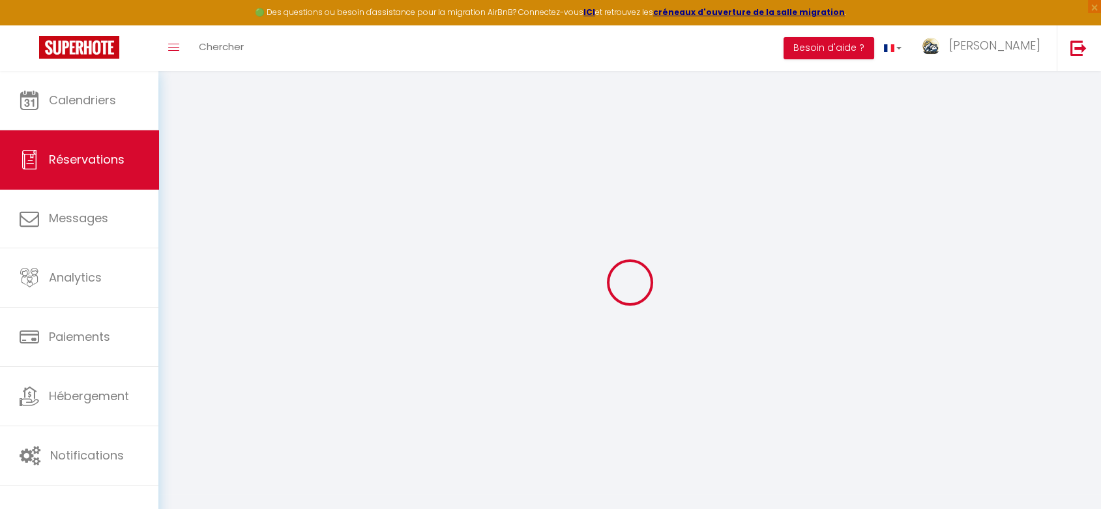
type input "58"
select select
checkbox input "true"
select select
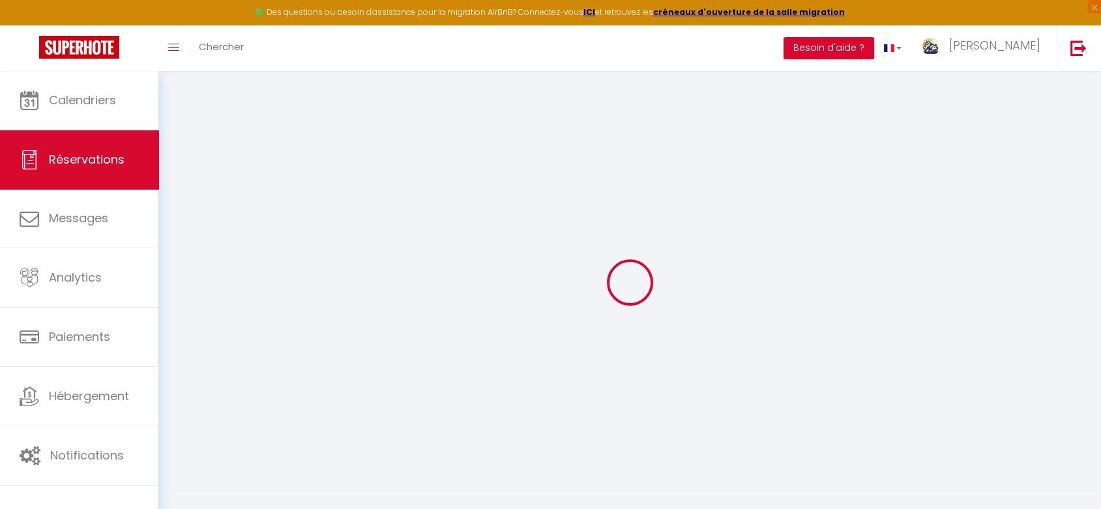
checkbox input "true"
select select
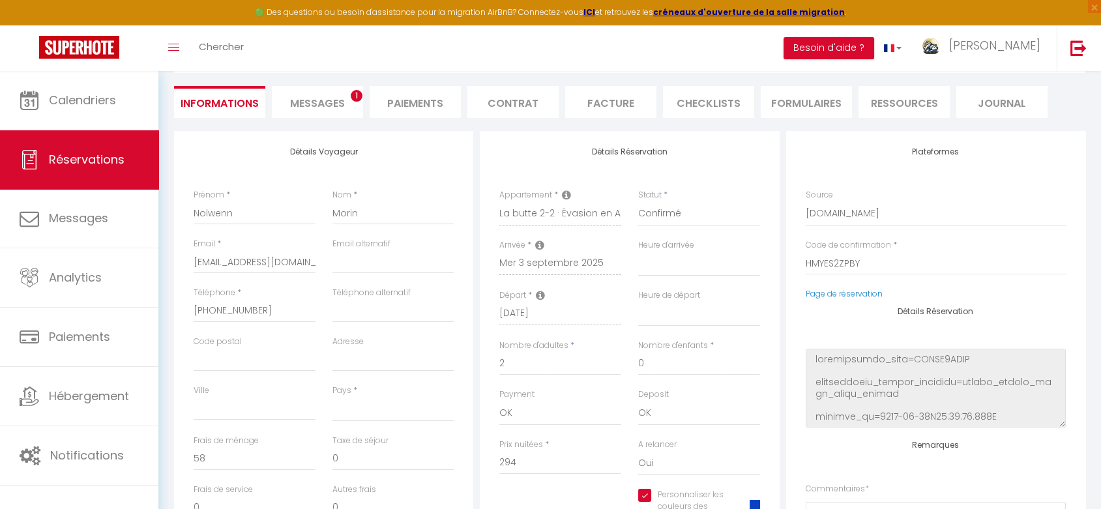
scroll to position [362, 0]
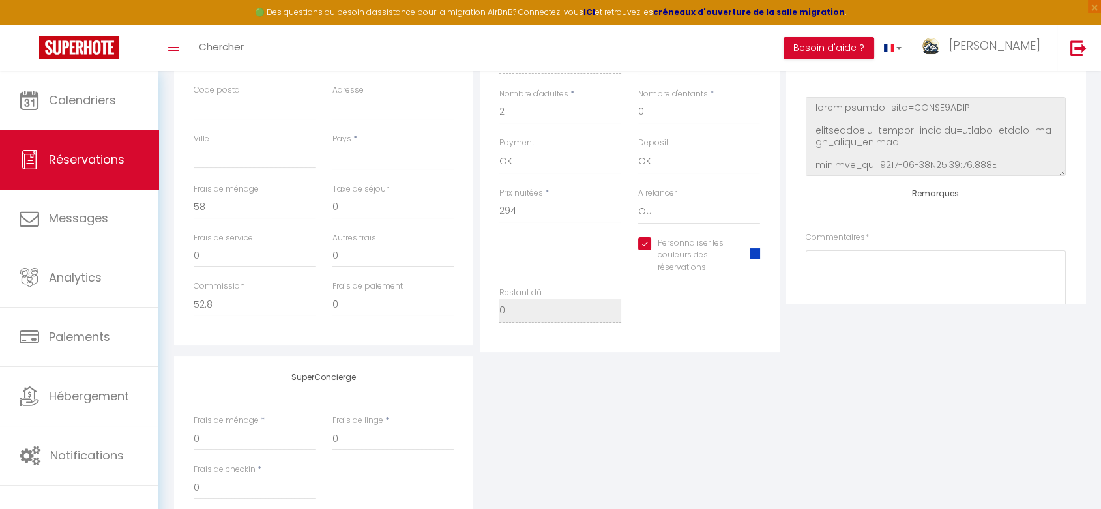
click at [756, 252] on span at bounding box center [755, 253] width 10 height 10
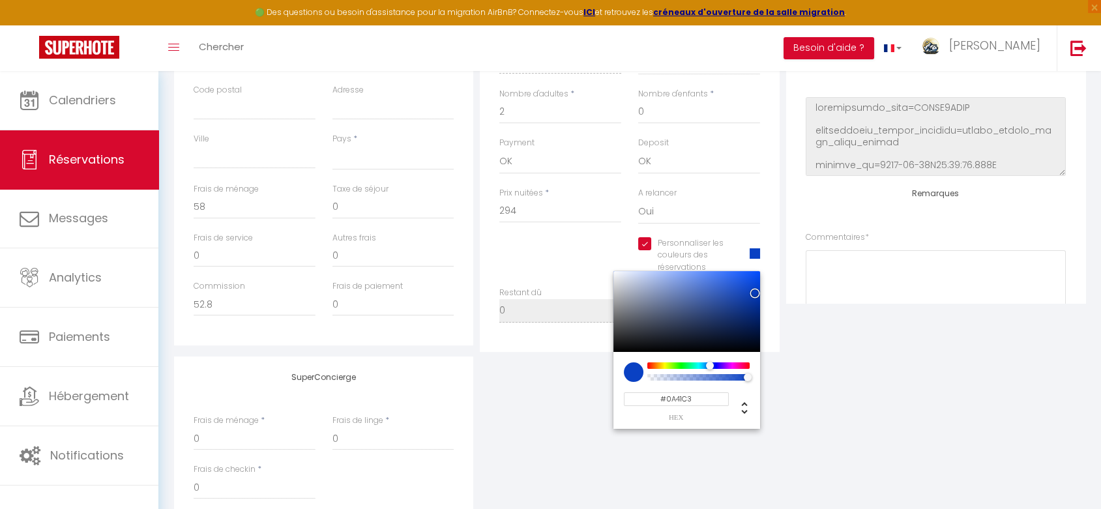
click at [690, 394] on input "#0A41C3" at bounding box center [676, 399] width 105 height 14
click at [874, 442] on div "SuperConcierge Frais de ménage * 0 Frais de linge * 0 Frais de checkin * 0" at bounding box center [630, 443] width 918 height 172
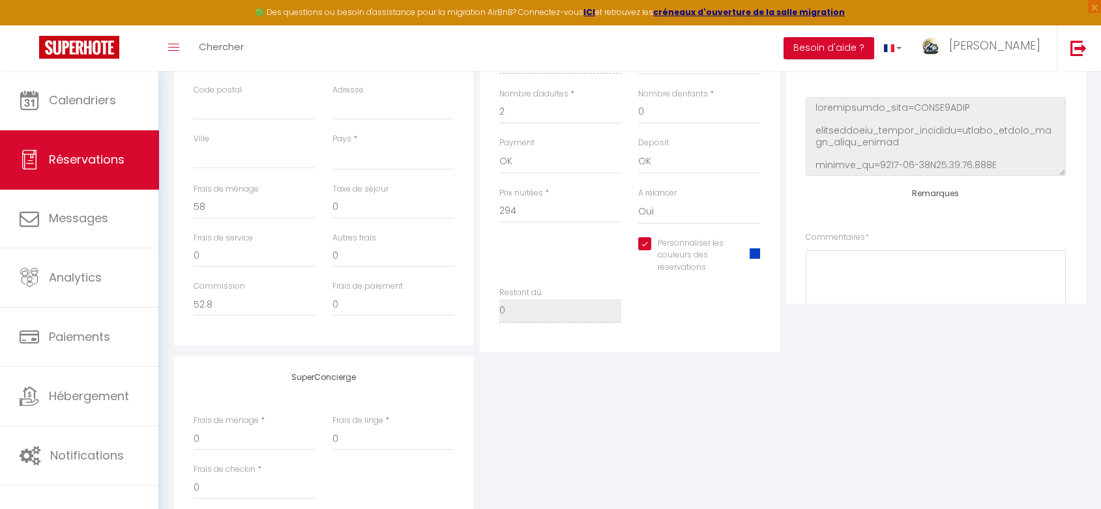
scroll to position [0, 0]
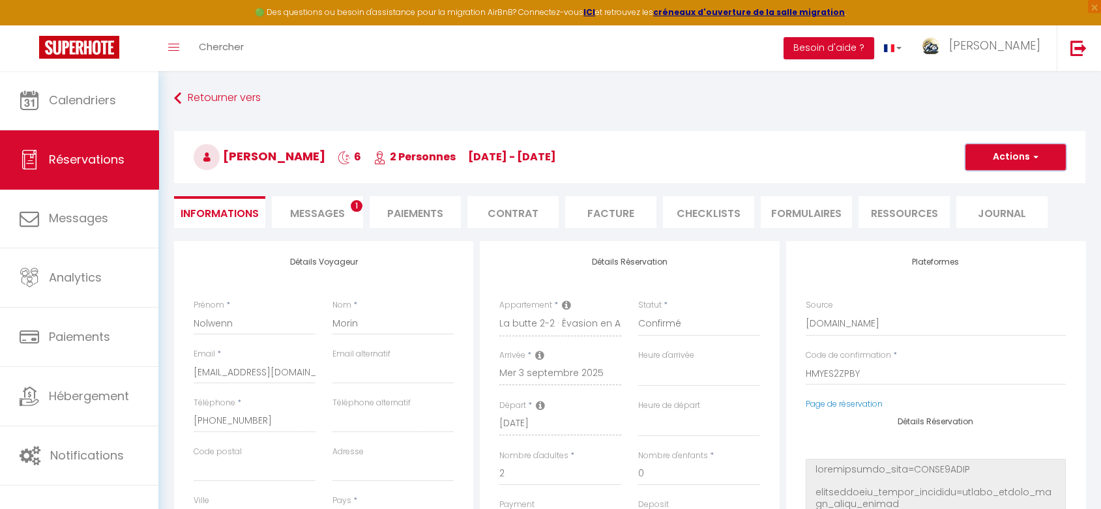
click at [990, 163] on button "Actions" at bounding box center [1015, 157] width 100 height 26
click at [986, 183] on link "Enregistrer" at bounding box center [1002, 185] width 103 height 17
select select "not_cancelled"
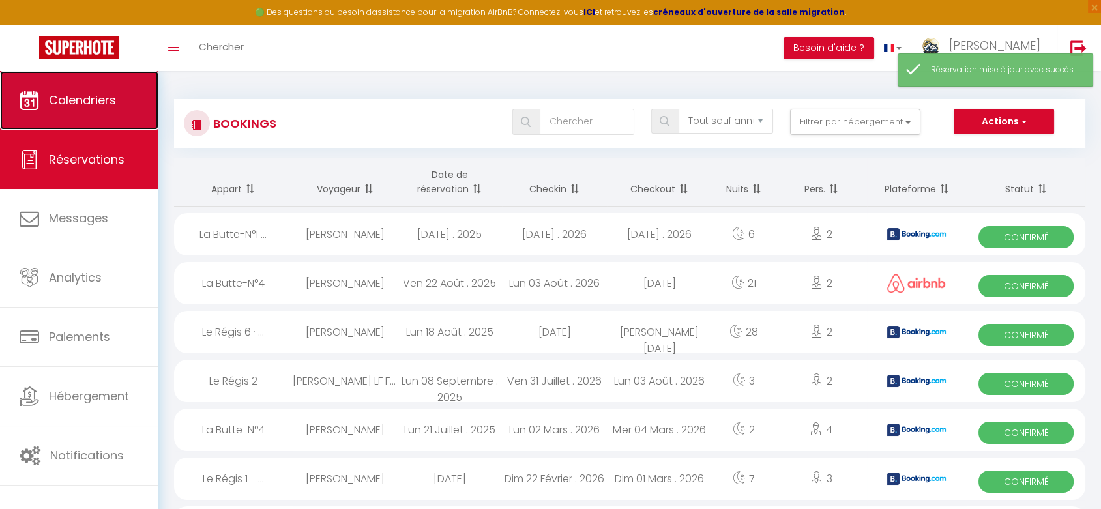
click at [76, 102] on span "Calendriers" at bounding box center [82, 100] width 67 height 16
